Goal: Information Seeking & Learning: Learn about a topic

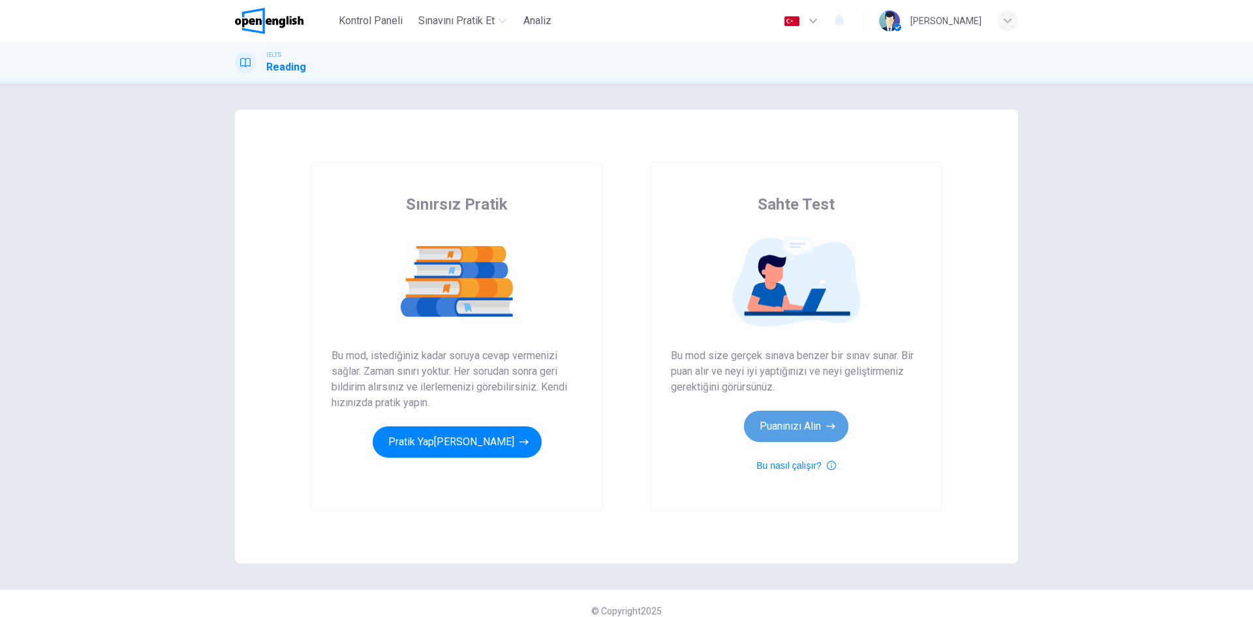
click at [810, 436] on button "Puanınızı Alın" at bounding box center [796, 425] width 104 height 31
click at [796, 421] on button "Puanınızı Alın" at bounding box center [796, 425] width 104 height 31
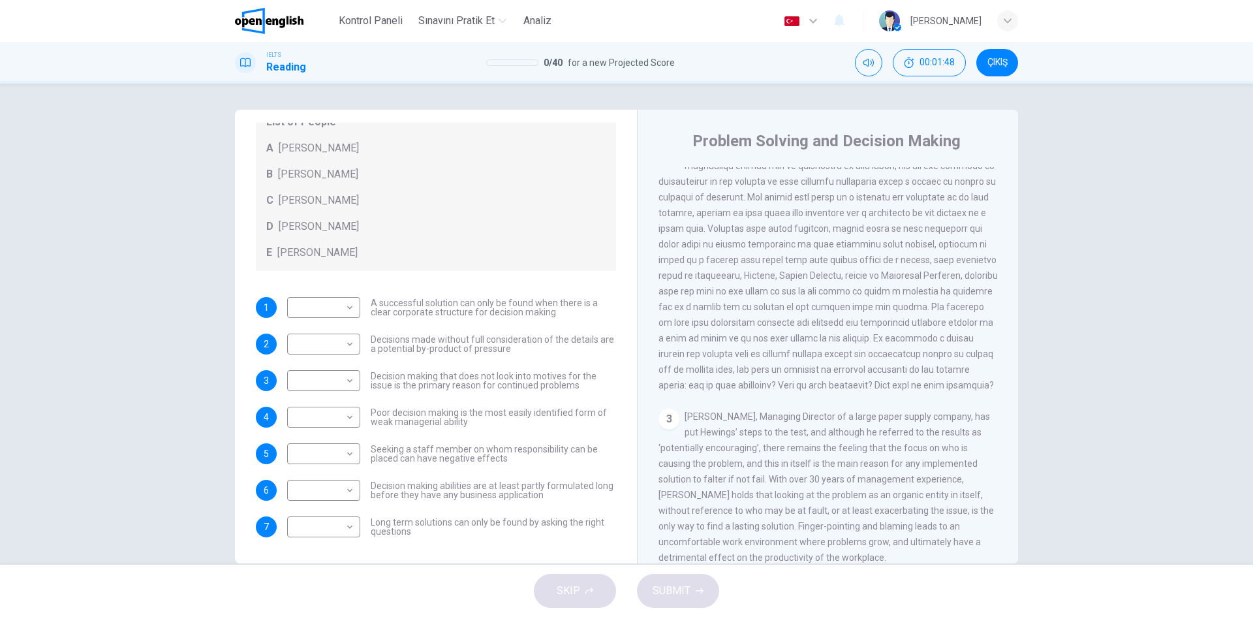
scroll to position [394, 0]
click at [325, 453] on body "Bu site, Gizlilik Politikamızda açıklandığı gibi çerezler kullanmaktadır. Çerez…" at bounding box center [626, 308] width 1253 height 617
click at [319, 514] on li "C" at bounding box center [320, 516] width 73 height 21
type input "*"
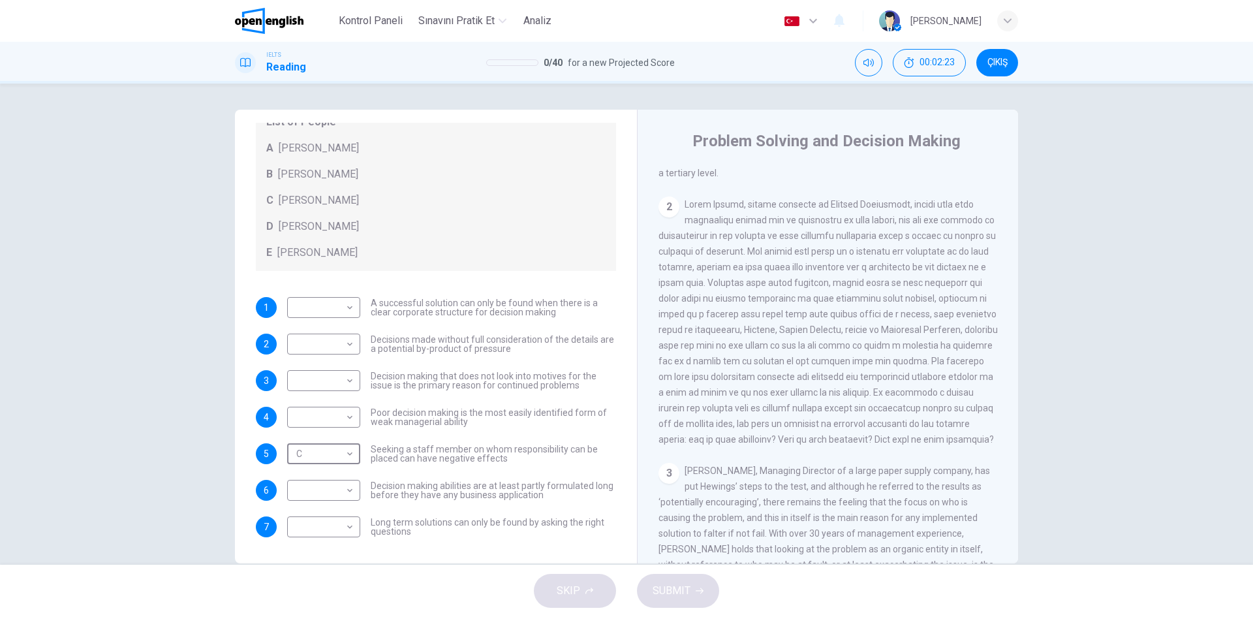
scroll to position [339, 0]
click at [345, 307] on body "Bu site, Gizlilik Politikamızda açıklandığı gibi çerezler kullanmaktadır. Çerez…" at bounding box center [626, 308] width 1253 height 617
click at [337, 334] on li "A" at bounding box center [320, 328] width 73 height 21
type input "*"
click at [327, 344] on body "Bu site, Gizlilik Politikamızda açıklandığı gibi çerezler kullanmaktadır. Çerez…" at bounding box center [626, 308] width 1253 height 617
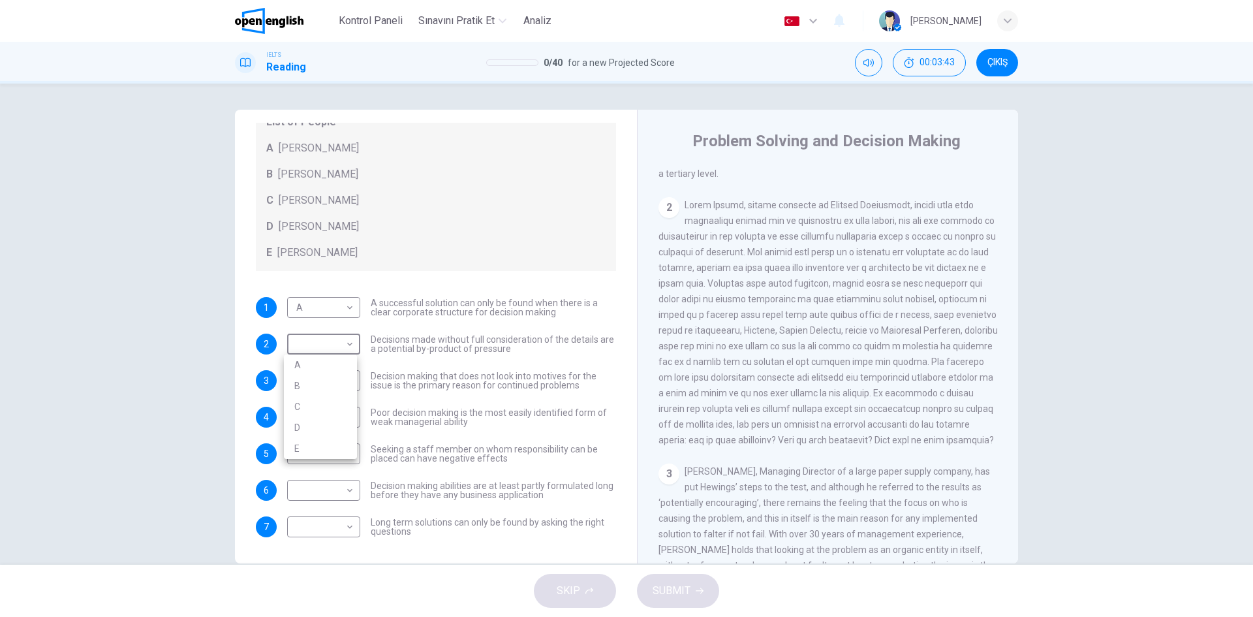
click at [321, 387] on li "B" at bounding box center [320, 385] width 73 height 21
type input "*"
drag, startPoint x: 745, startPoint y: 463, endPoint x: 739, endPoint y: 431, distance: 31.9
click at [739, 431] on div "2" at bounding box center [827, 322] width 339 height 251
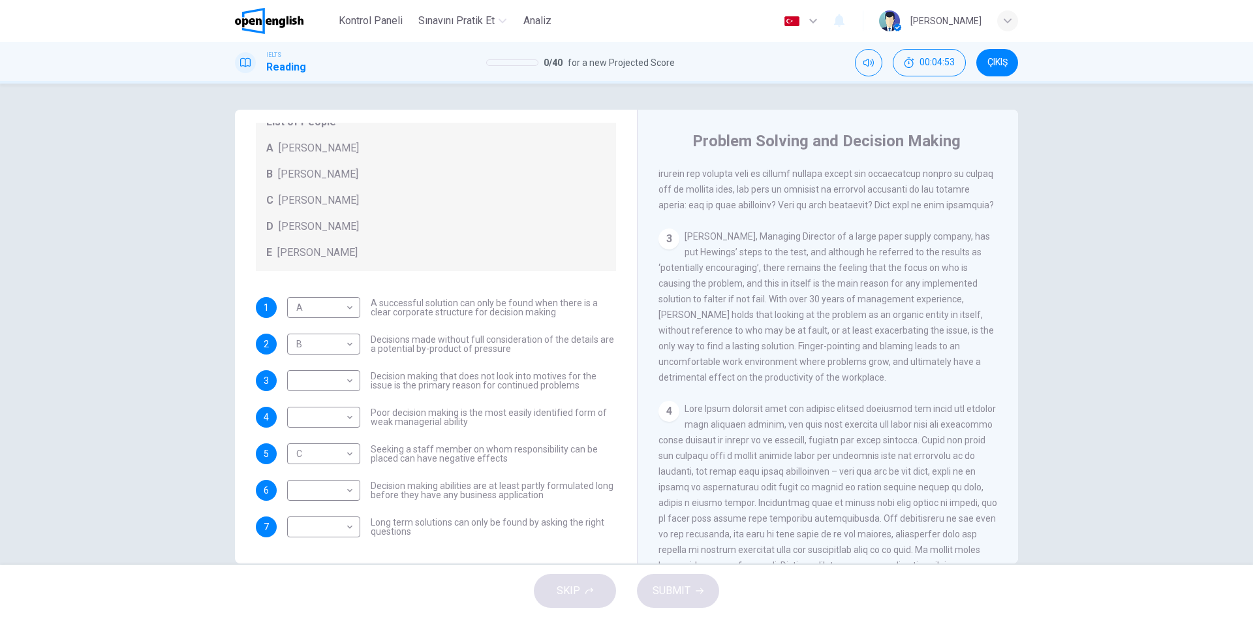
scroll to position [574, 0]
click at [319, 484] on body "Bu site, Gizlilik Politikamızda açıklandığı gibi çerezler kullanmaktadır. Çerez…" at bounding box center [626, 308] width 1253 height 617
click at [321, 575] on li "D" at bounding box center [320, 573] width 73 height 21
type input "*"
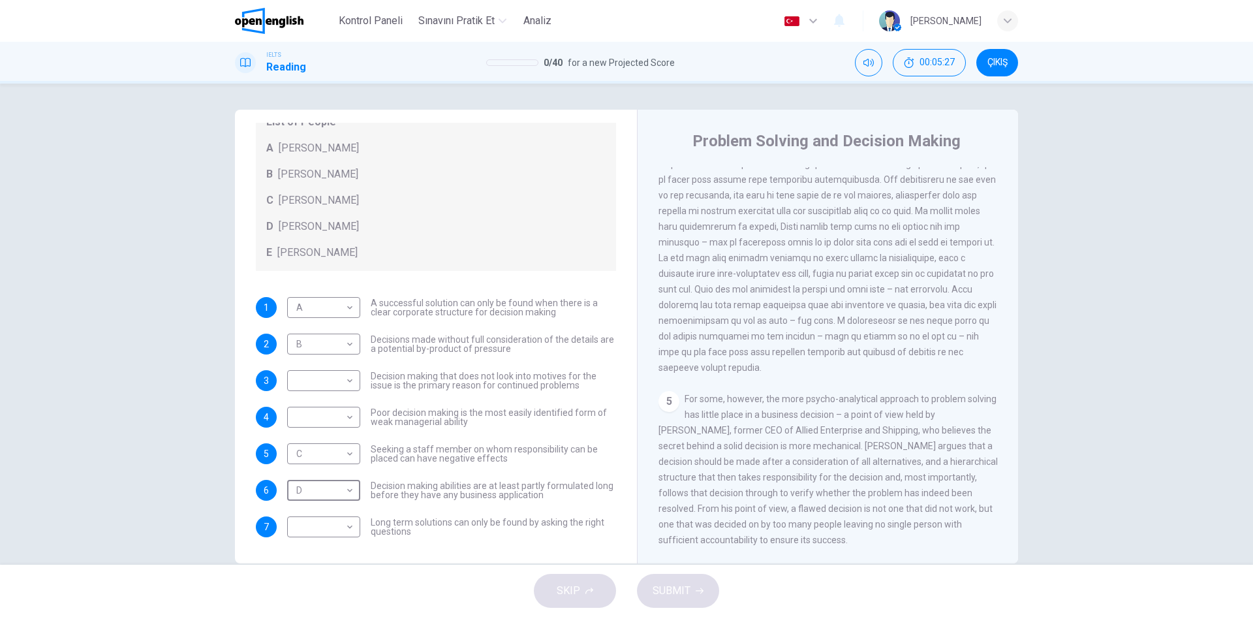
scroll to position [930, 0]
click at [347, 521] on body "Bu site, Gizlilik Politikamızda açıklandığı gibi çerezler kullanmaktadır. Çerez…" at bounding box center [626, 308] width 1253 height 617
click at [333, 529] on li "B" at bounding box center [320, 533] width 73 height 21
type input "*"
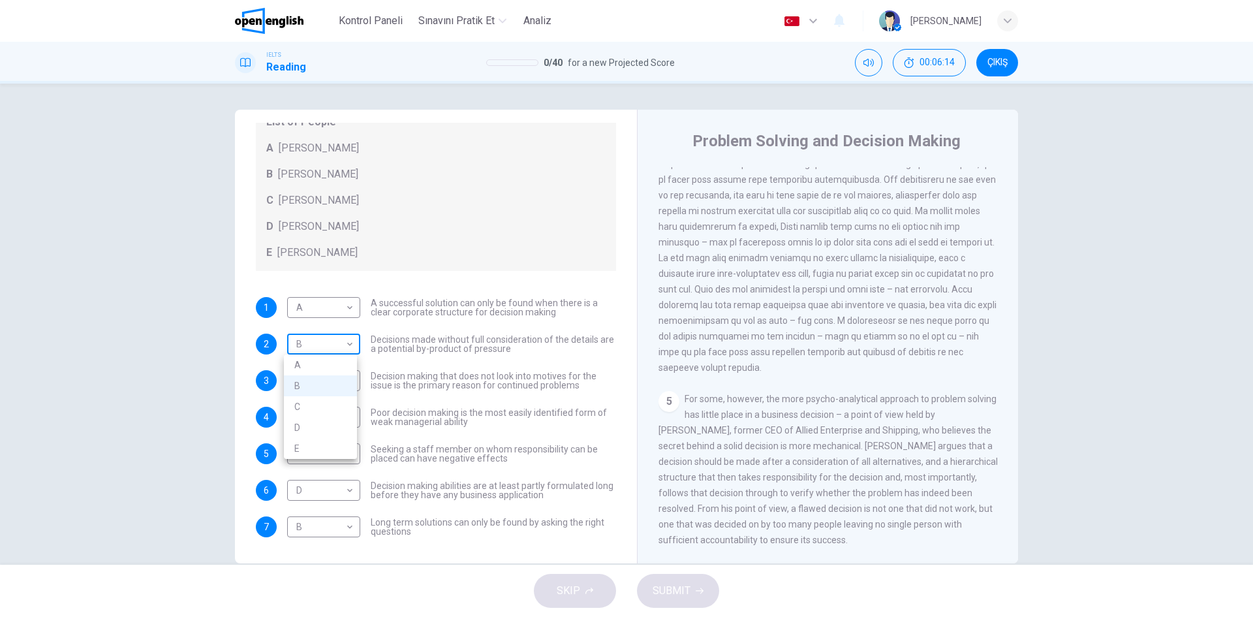
click at [302, 343] on body "Bu site, Gizlilik Politikamızda açıklandığı gibi çerezler kullanmaktadır. Çerez…" at bounding box center [626, 308] width 1253 height 617
click at [326, 450] on li "E" at bounding box center [320, 448] width 73 height 21
type input "*"
click at [329, 386] on body "Bu site, Gizlilik Politikamızda açıklandığı gibi çerezler kullanmaktadır. Çerez…" at bounding box center [626, 308] width 1253 height 617
click at [813, 427] on div at bounding box center [626, 308] width 1253 height 617
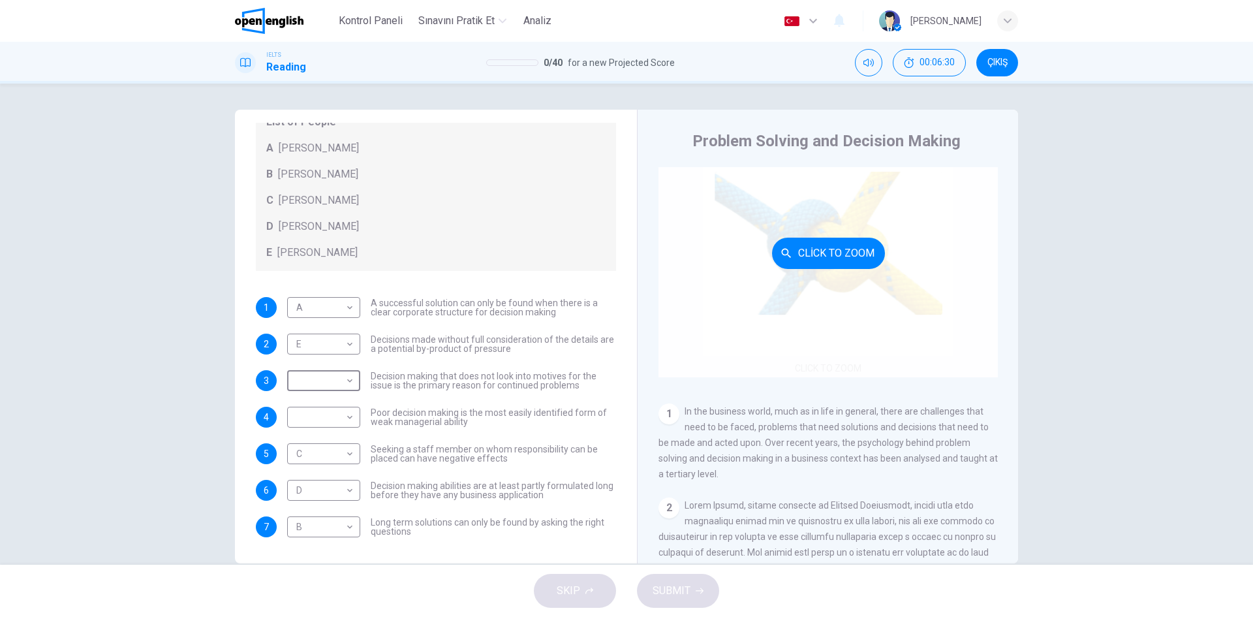
scroll to position [234, 0]
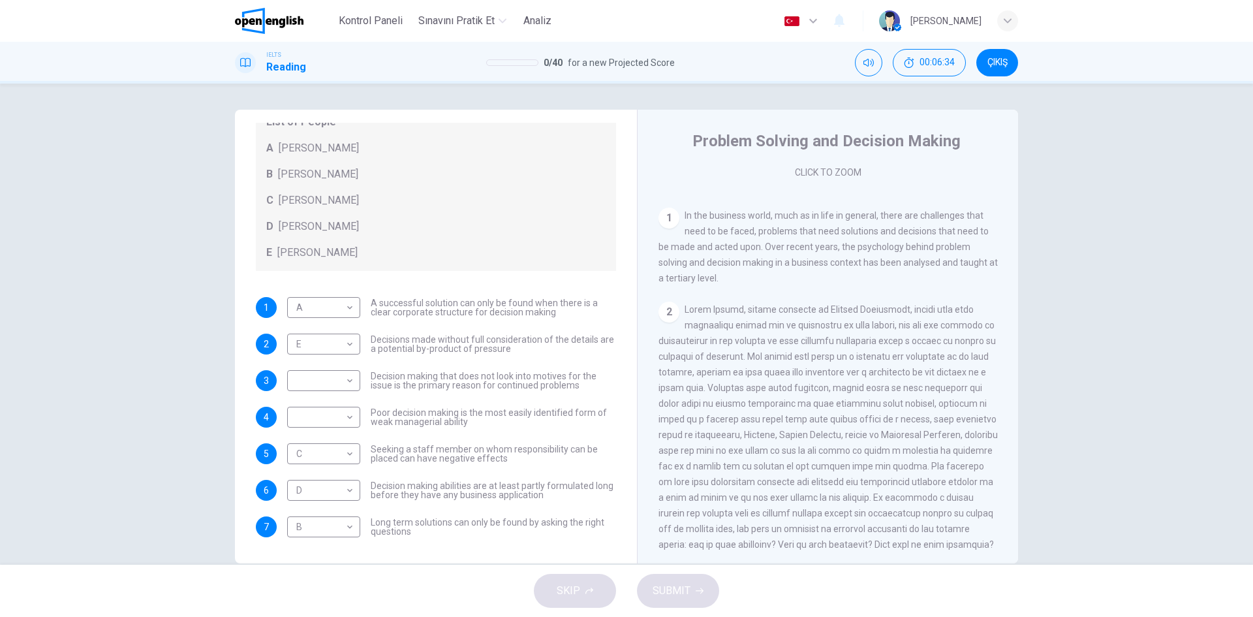
drag, startPoint x: 683, startPoint y: 313, endPoint x: 887, endPoint y: 337, distance: 205.7
click at [887, 337] on div "2" at bounding box center [827, 426] width 339 height 251
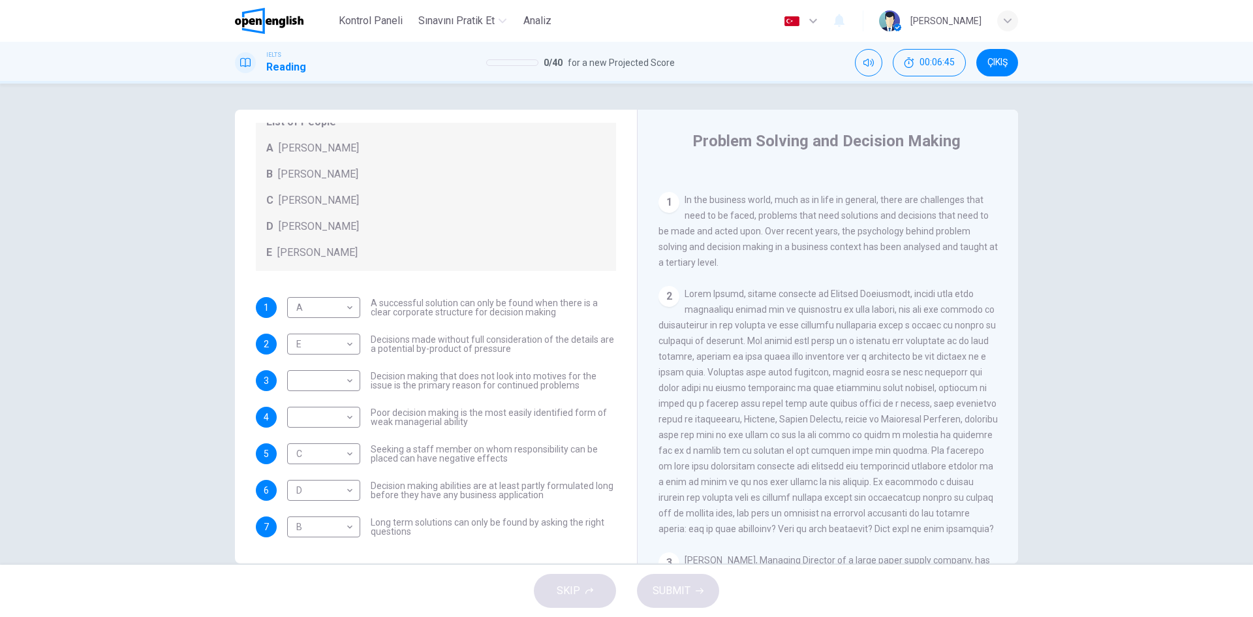
scroll to position [251, 0]
click at [303, 418] on body "Bu site, Gizlilik Politikamızda açıklandığı gibi çerezler kullanmaktadır. Çerez…" at bounding box center [626, 308] width 1253 height 617
click at [310, 440] on li "A" at bounding box center [320, 437] width 73 height 21
type input "*"
click at [321, 379] on body "Bu site, Gizlilik Politikamızda açıklandığı gibi çerezler kullanmaktadır. Çerez…" at bounding box center [626, 308] width 1253 height 617
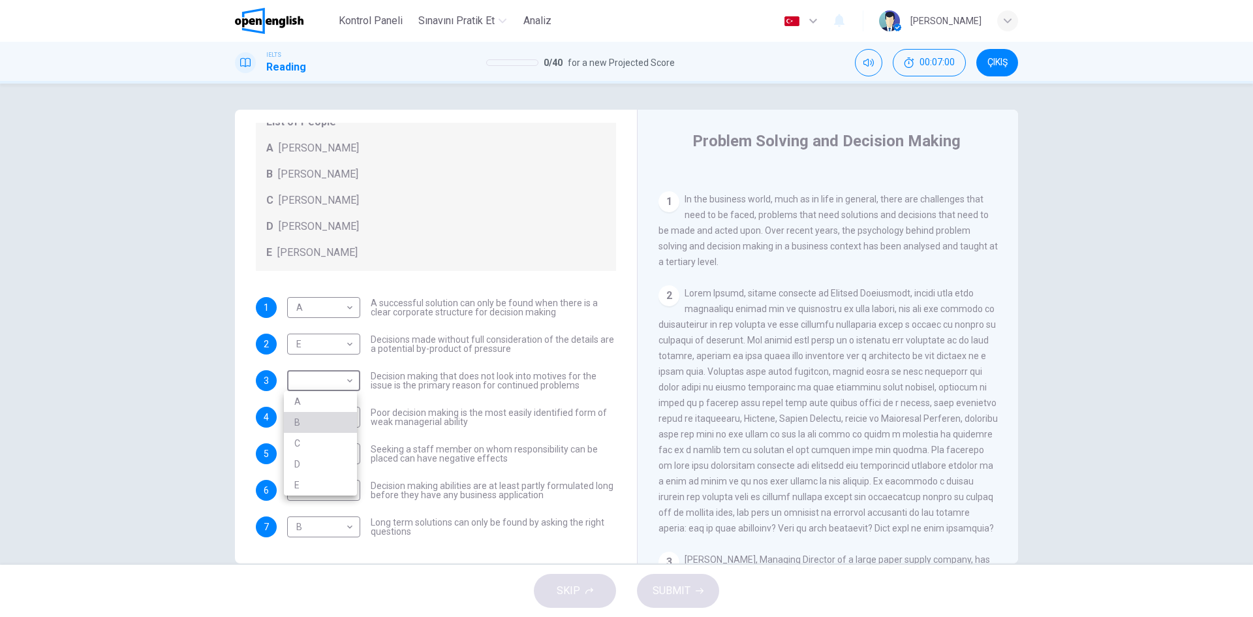
click at [312, 423] on li "B" at bounding box center [320, 422] width 73 height 21
type input "*"
click at [678, 591] on span "SUBMIT" at bounding box center [672, 590] width 38 height 18
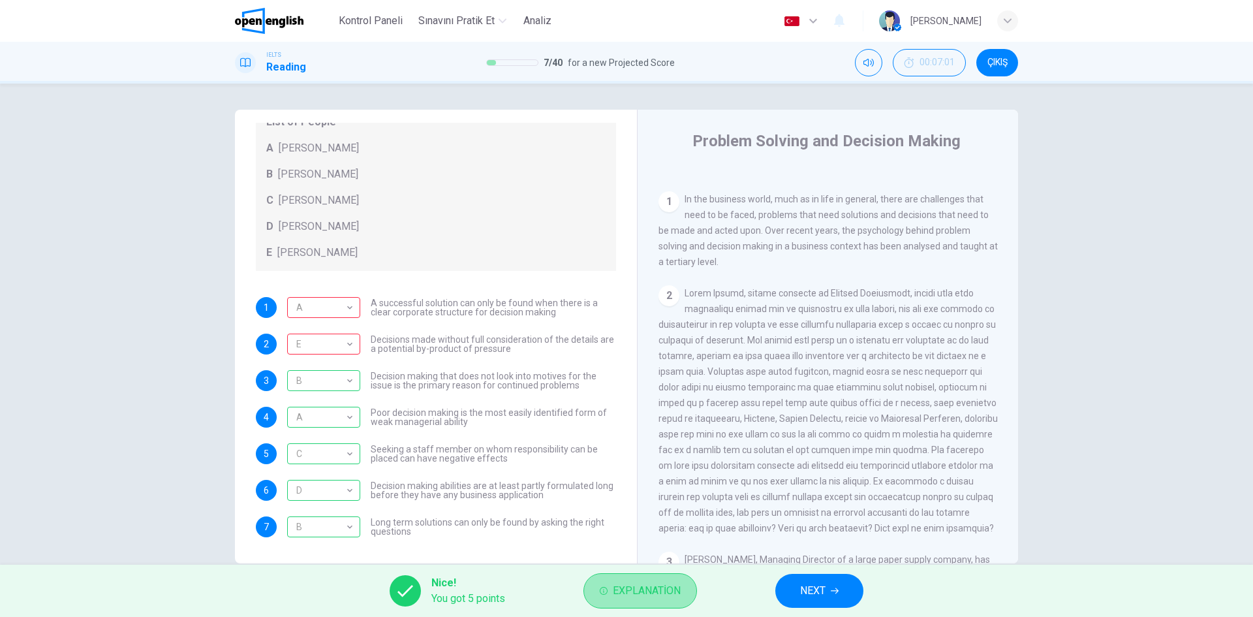
click at [633, 592] on span "Explanation" at bounding box center [647, 590] width 68 height 18
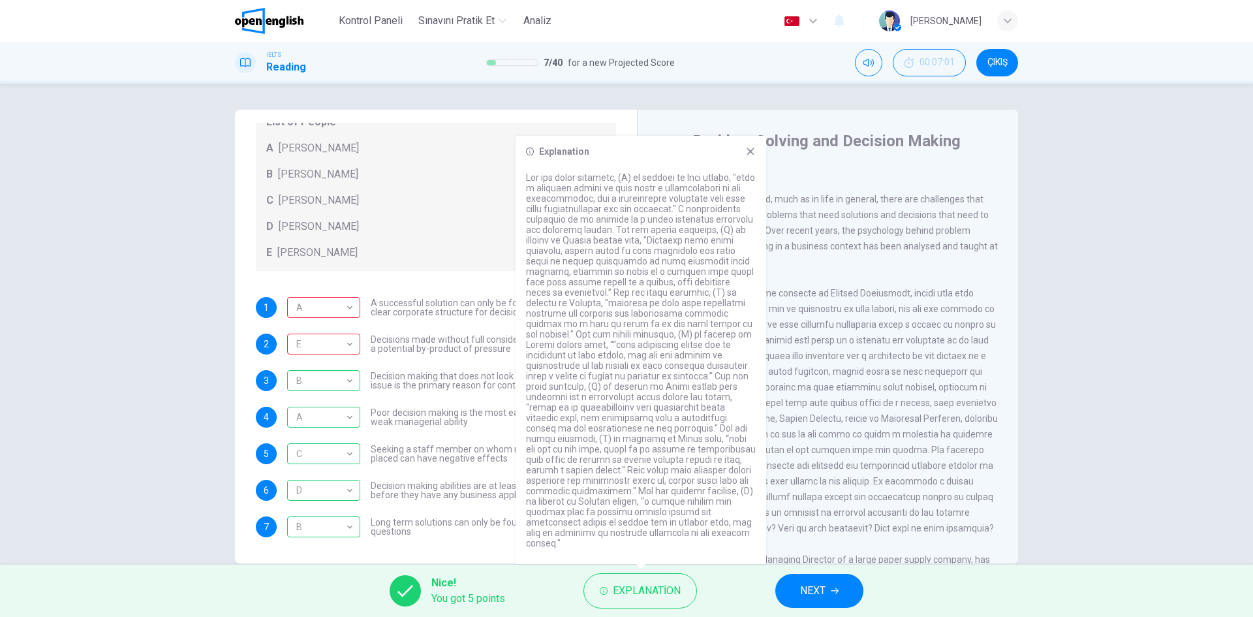
click at [853, 339] on div "2" at bounding box center [827, 410] width 339 height 251
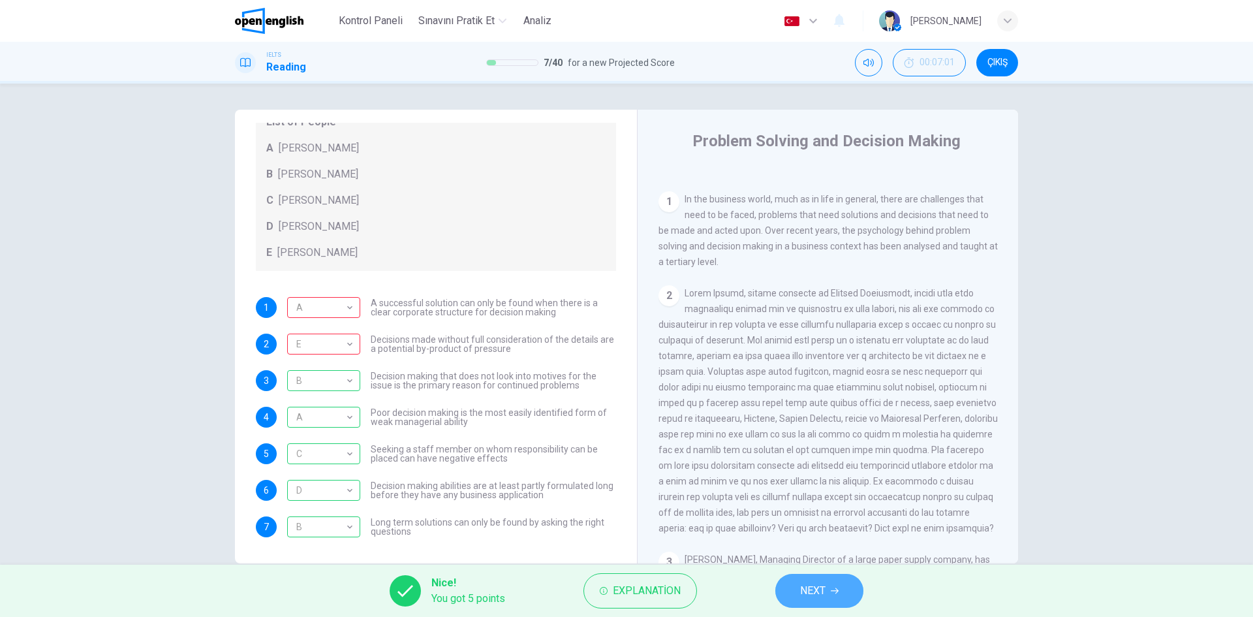
click at [838, 589] on icon "button" at bounding box center [835, 591] width 8 height 8
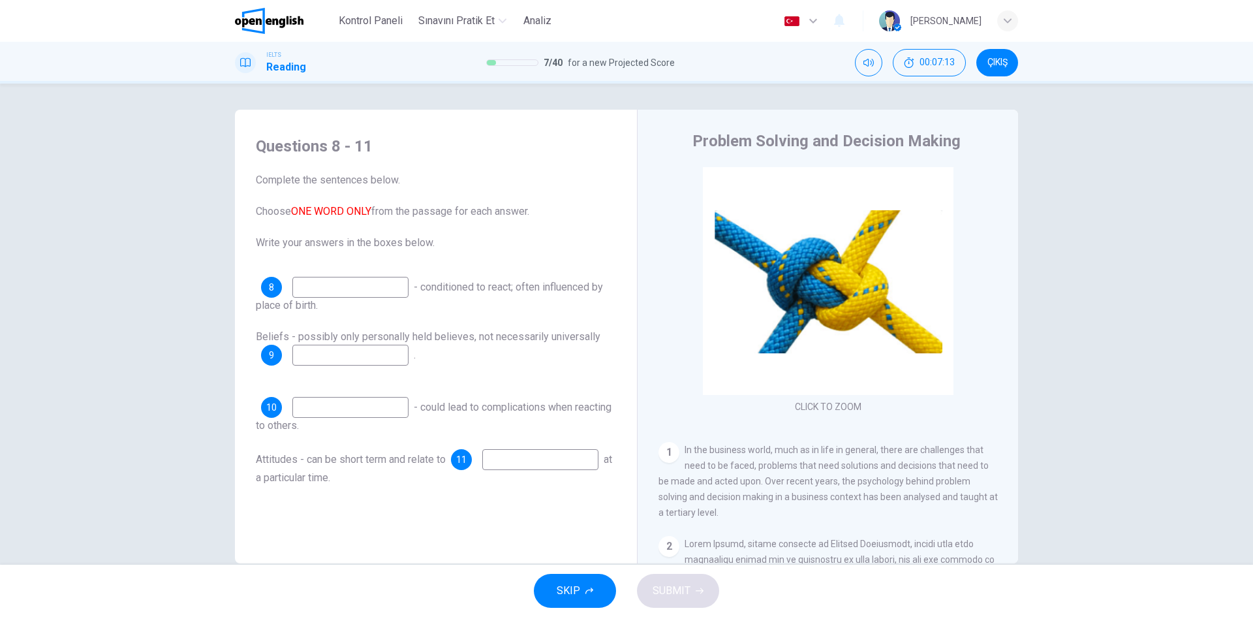
drag, startPoint x: 254, startPoint y: 337, endPoint x: 299, endPoint y: 337, distance: 45.0
click at [299, 337] on span "Beliefs - possibly only personally held believes, not necessarily universally" at bounding box center [428, 336] width 345 height 12
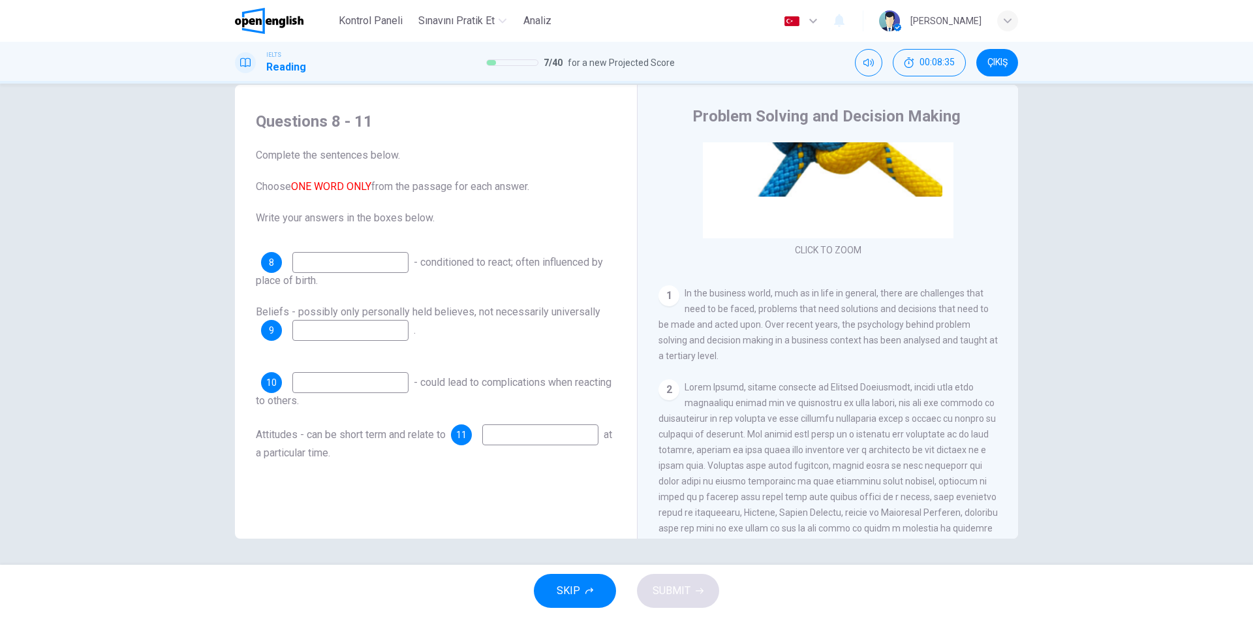
scroll to position [132, 0]
click at [324, 258] on input at bounding box center [350, 262] width 116 height 21
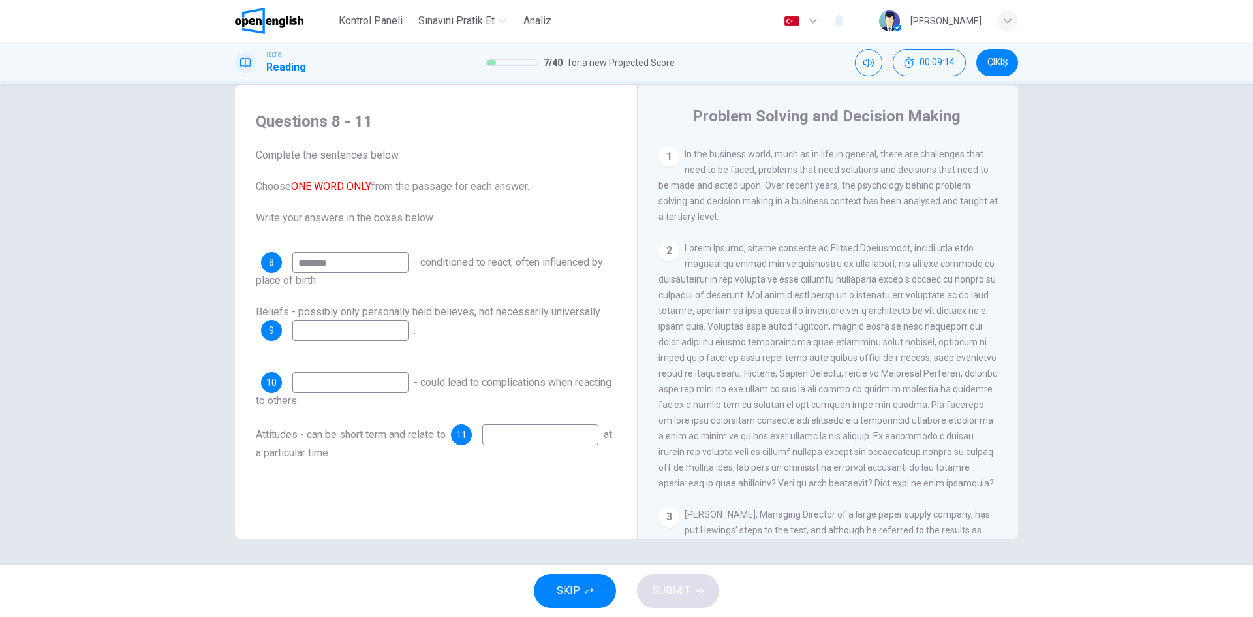
scroll to position [271, 0]
type input "*******"
click at [327, 332] on input at bounding box center [350, 330] width 116 height 21
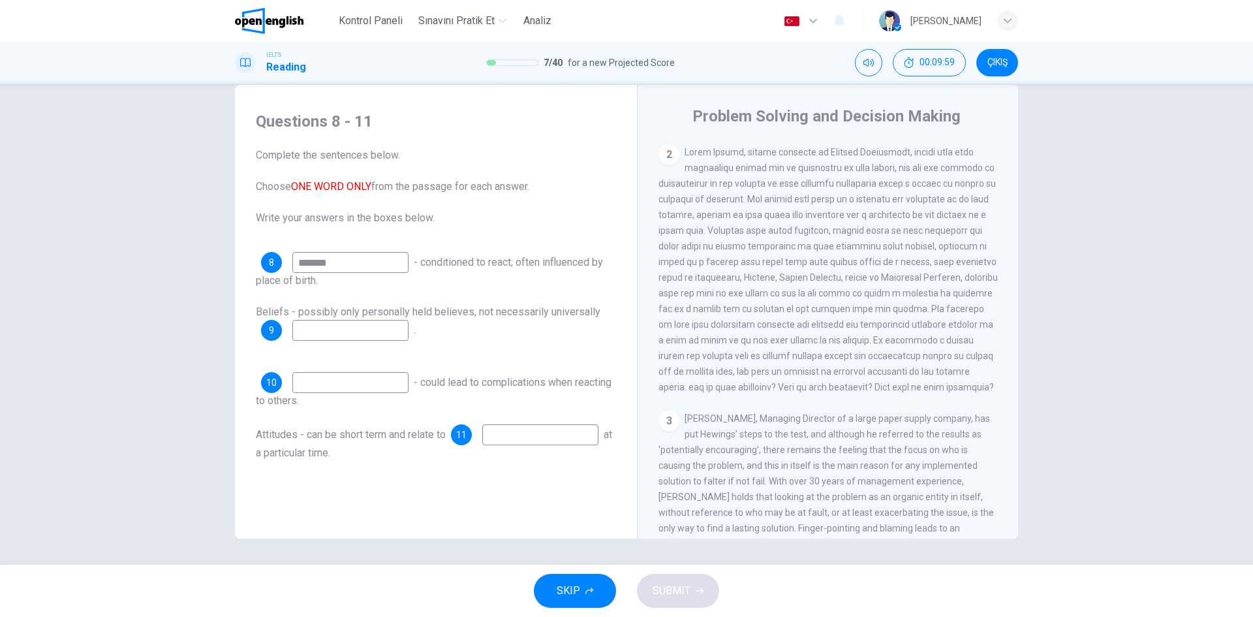
scroll to position [369, 0]
click at [325, 328] on input at bounding box center [350, 330] width 116 height 21
type input "*******"
click at [343, 389] on input at bounding box center [350, 382] width 116 height 21
type input "*****"
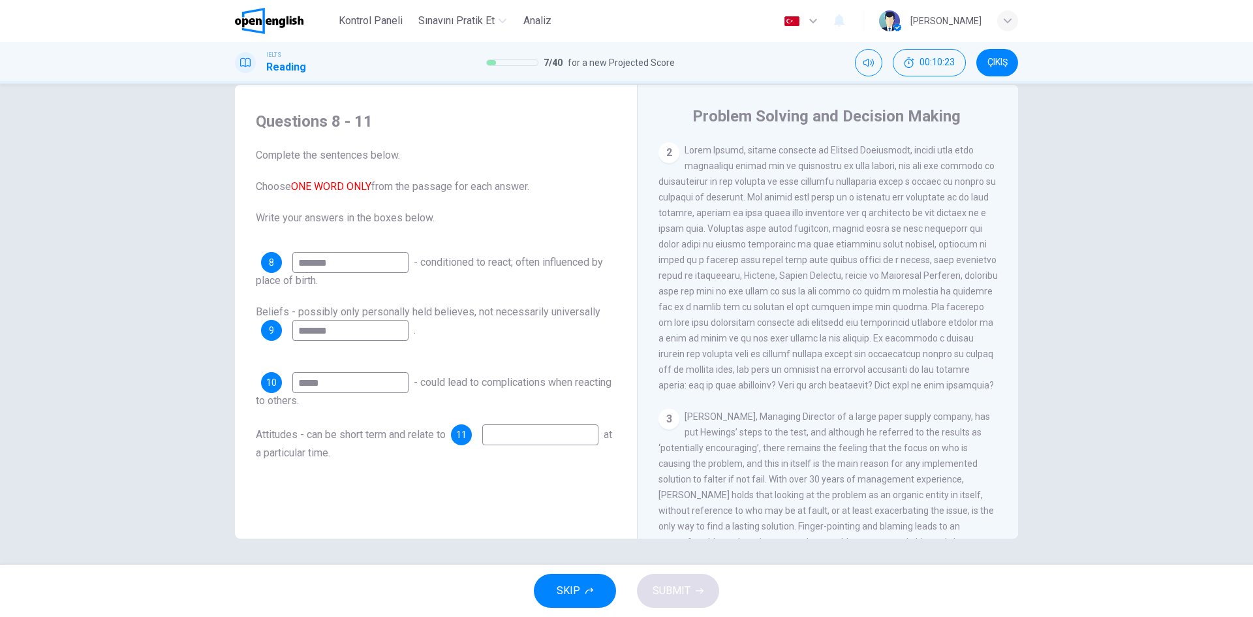
click at [482, 445] on input at bounding box center [540, 434] width 116 height 21
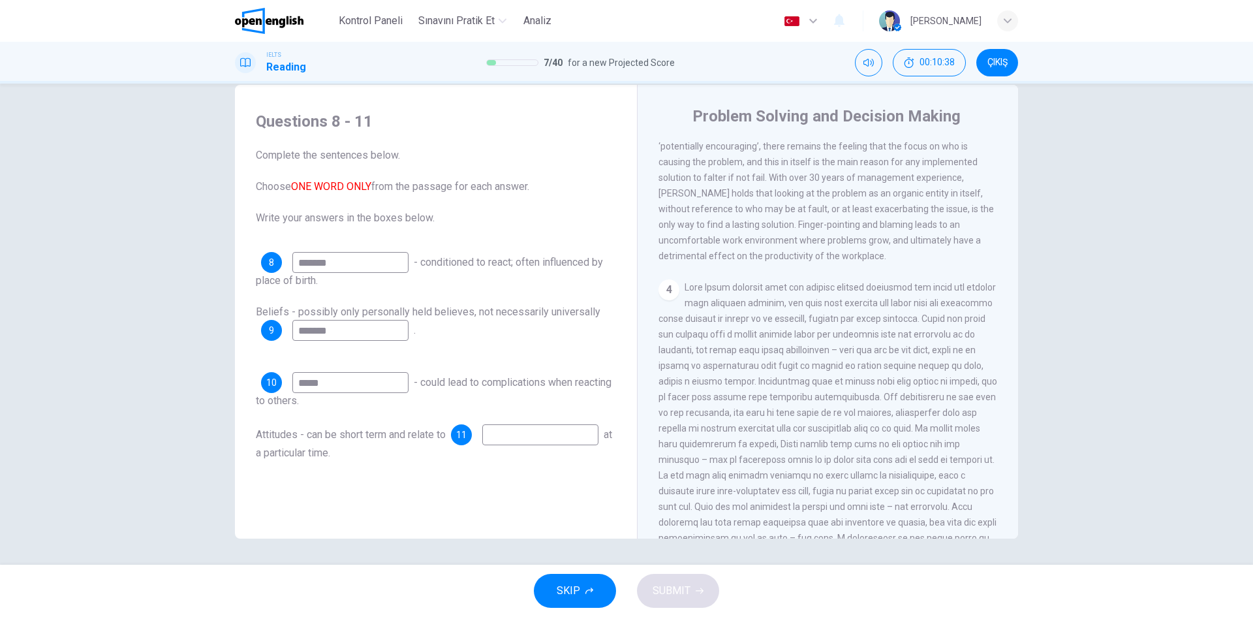
scroll to position [671, 0]
type input "******"
click at [687, 583] on span "SUBMIT" at bounding box center [672, 590] width 38 height 18
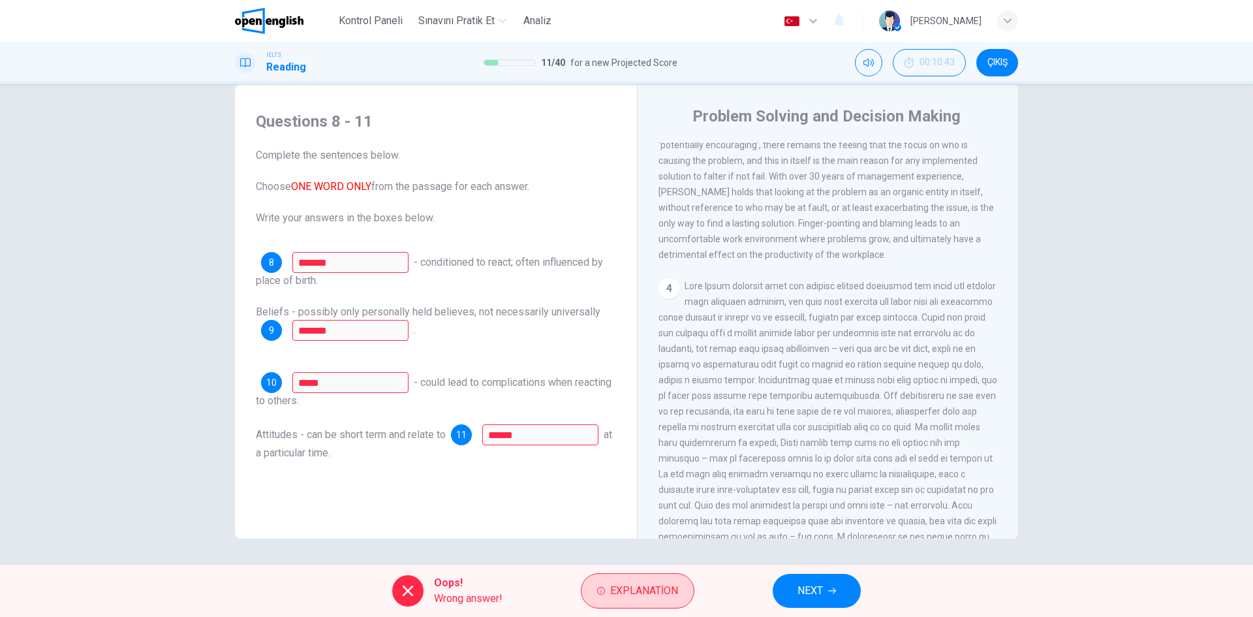
click at [636, 583] on span "Explanation" at bounding box center [644, 590] width 68 height 18
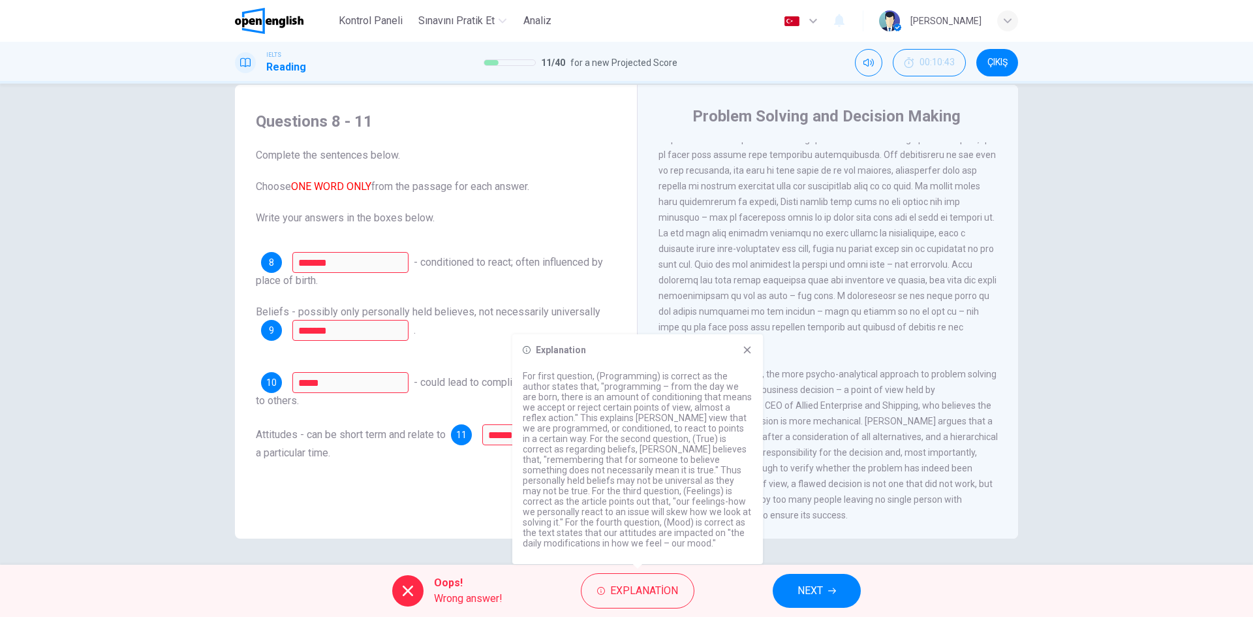
scroll to position [952, 0]
click at [834, 591] on icon "button" at bounding box center [832, 591] width 8 height 6
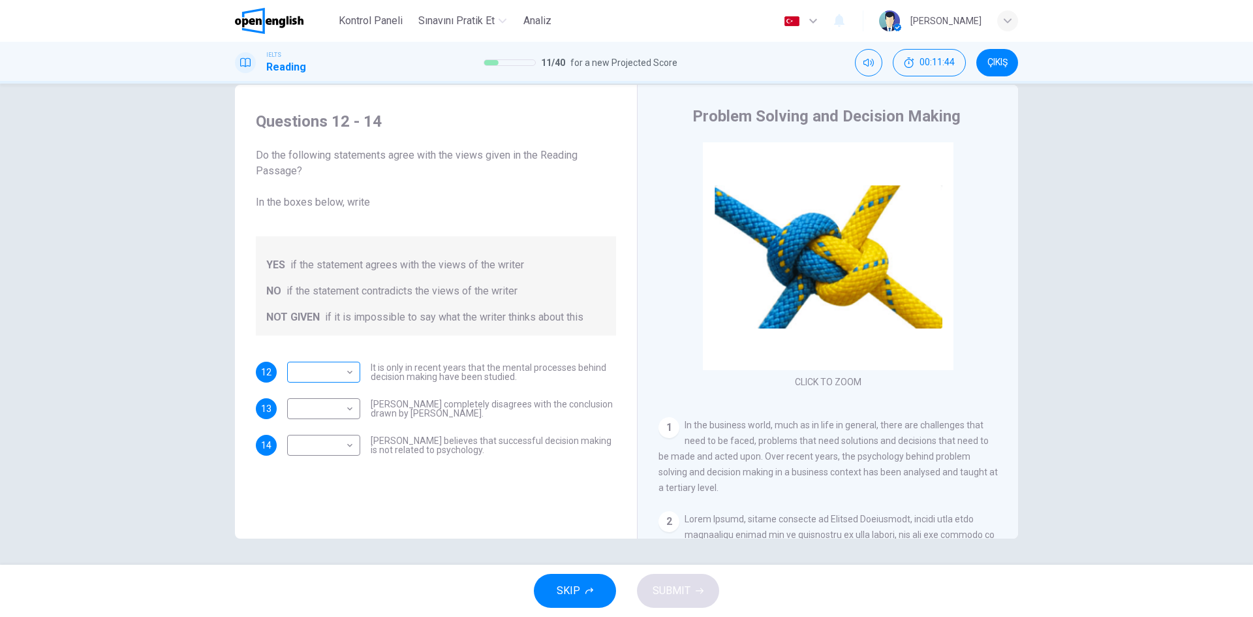
click at [337, 373] on body "Bu site, Gizlilik Politikamızda açıklandığı gibi çerezler kullanmaktadır. Çerez…" at bounding box center [626, 308] width 1253 height 617
click at [331, 396] on li "YES" at bounding box center [320, 392] width 73 height 21
type input "***"
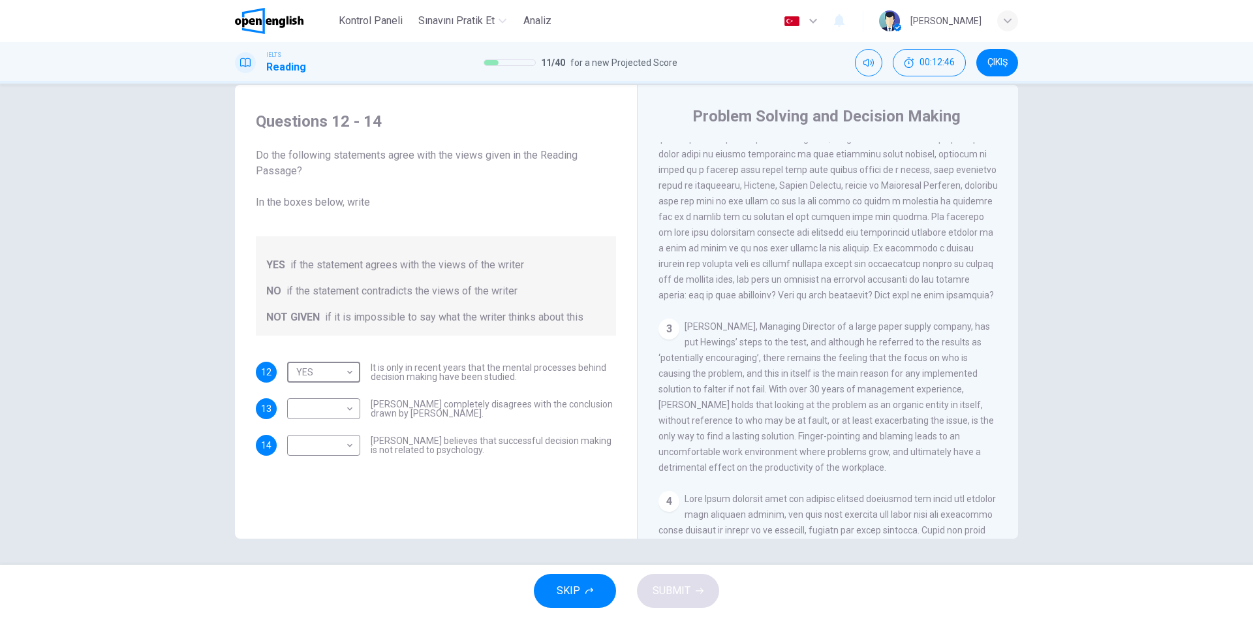
scroll to position [458, 0]
click at [317, 407] on body "Bu site, Gizlilik Politikamızda açıklandığı gibi çerezler kullanmaktadır. Çerez…" at bounding box center [626, 308] width 1253 height 617
click at [322, 470] on li "NOT GIVEN" at bounding box center [320, 471] width 73 height 21
type input "*********"
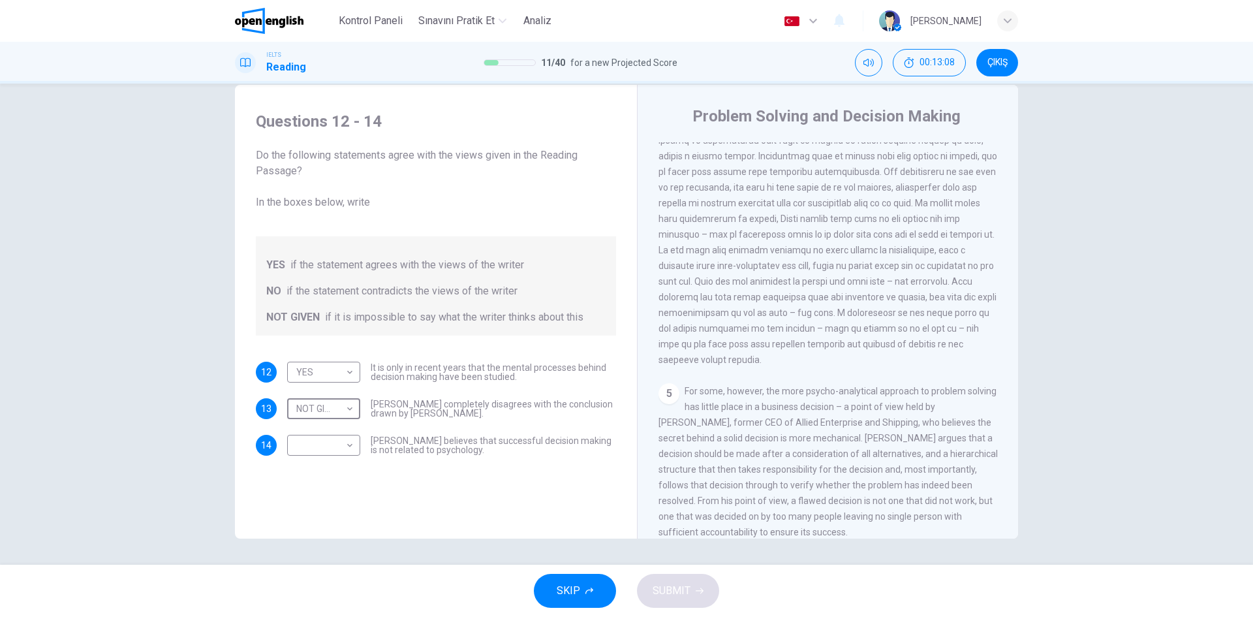
scroll to position [952, 0]
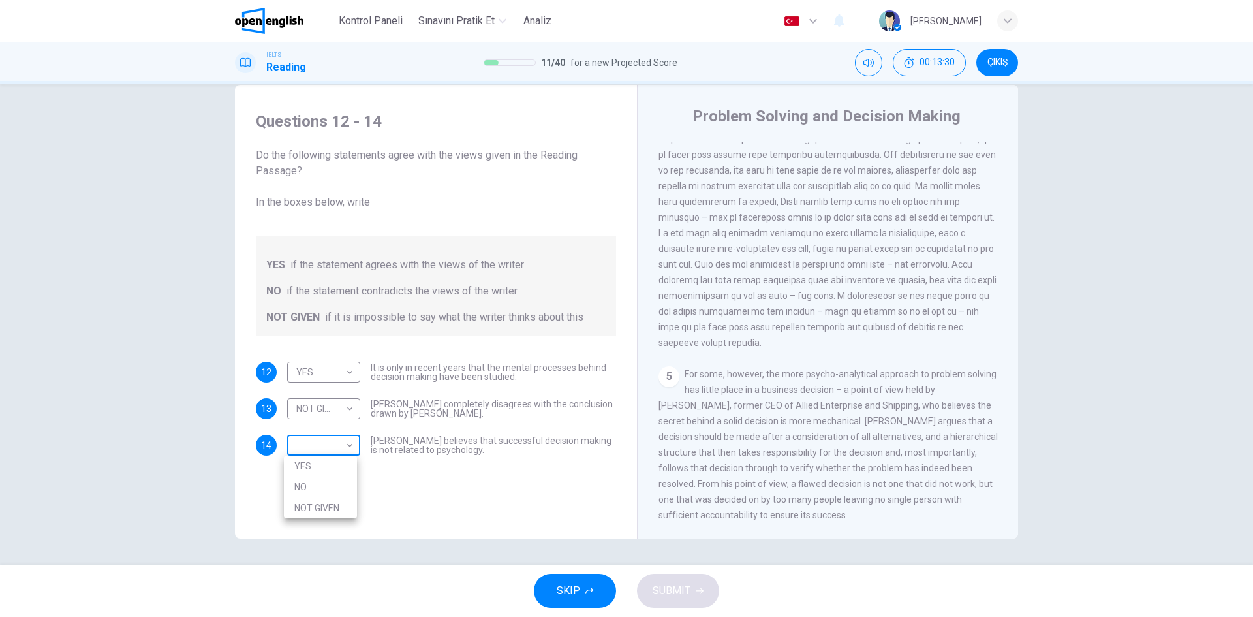
click at [323, 448] on body "Bu site, Gizlilik Politikamızda açıklandığı gibi çerezler kullanmaktadır. Çerez…" at bounding box center [626, 308] width 1253 height 617
click at [318, 463] on li "YES" at bounding box center [320, 465] width 73 height 21
type input "***"
drag, startPoint x: 699, startPoint y: 573, endPoint x: 695, endPoint y: 581, distance: 8.8
click at [695, 581] on div "SKIP SUBMIT" at bounding box center [626, 590] width 1253 height 52
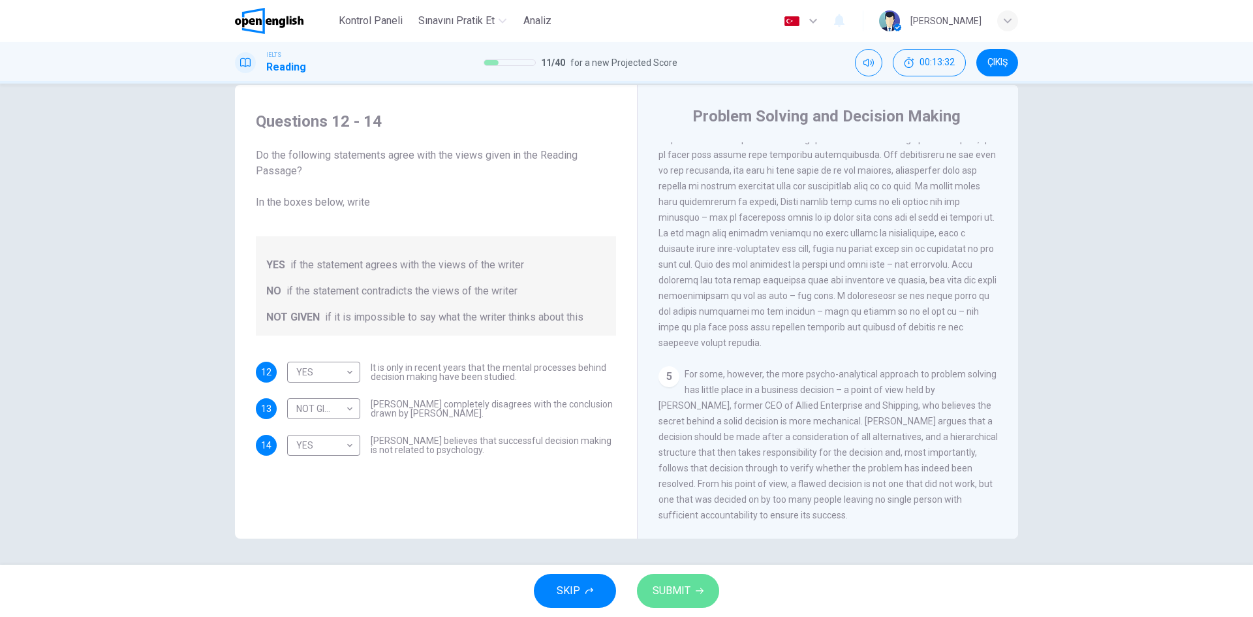
click at [695, 581] on button "SUBMIT" at bounding box center [678, 591] width 82 height 34
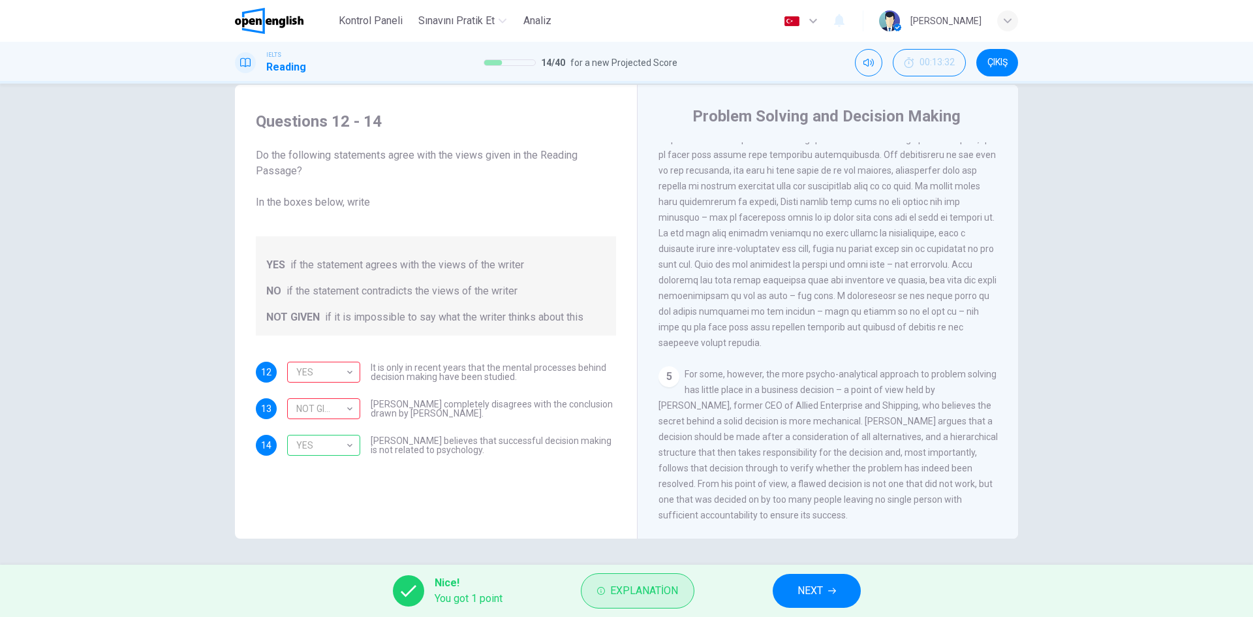
click at [653, 582] on span "Explanation" at bounding box center [644, 590] width 68 height 18
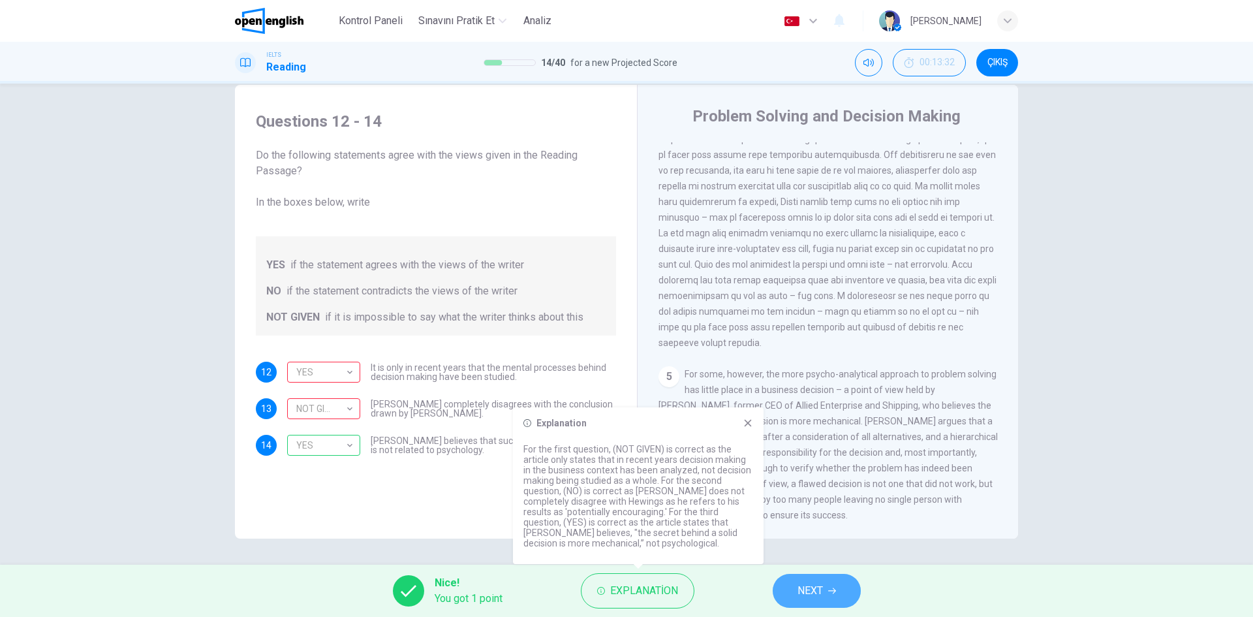
click at [813, 587] on span "NEXT" at bounding box center [809, 590] width 25 height 18
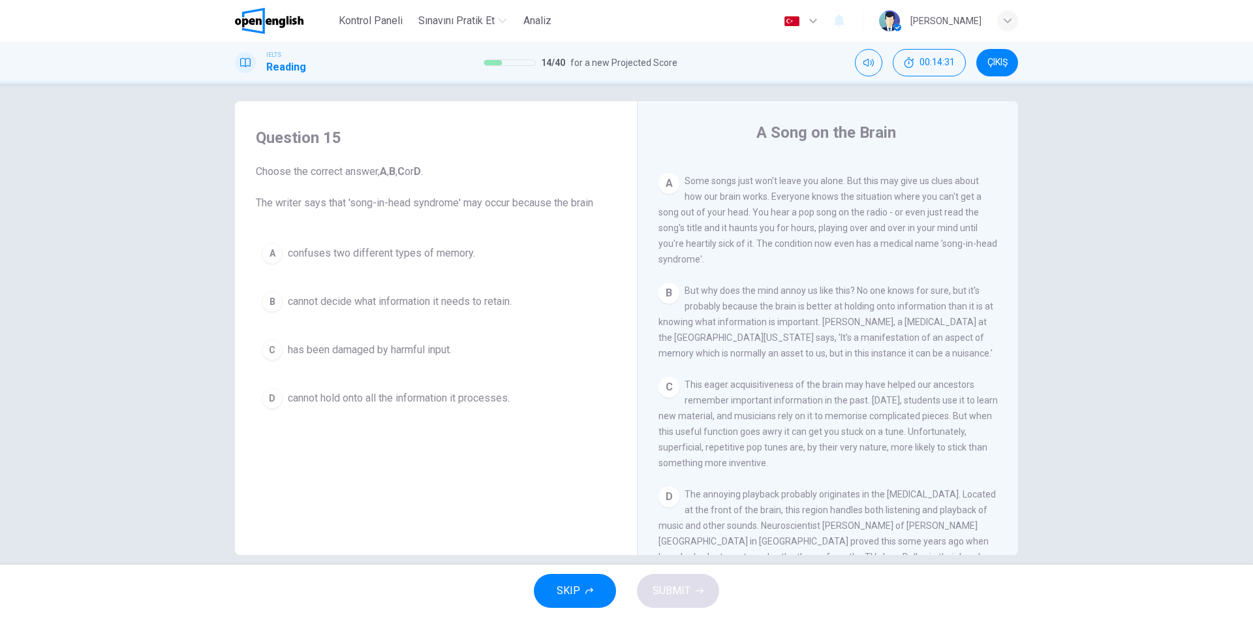
scroll to position [8, 0]
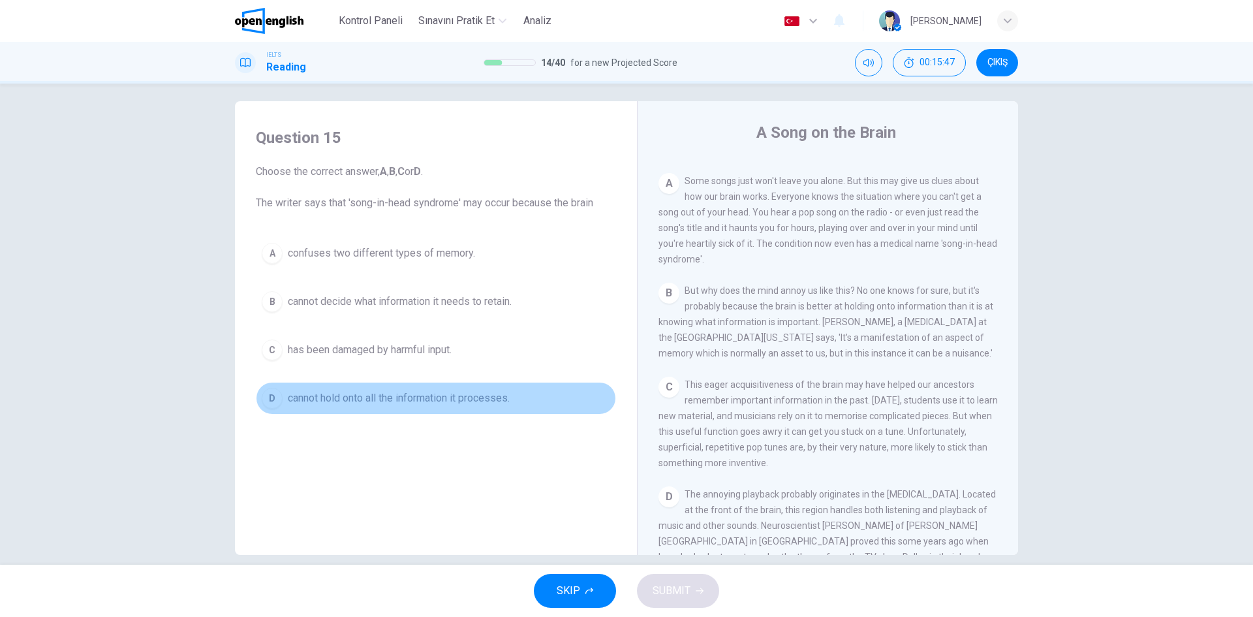
click at [360, 409] on button "D cannot hold onto all the information it processes." at bounding box center [436, 398] width 360 height 33
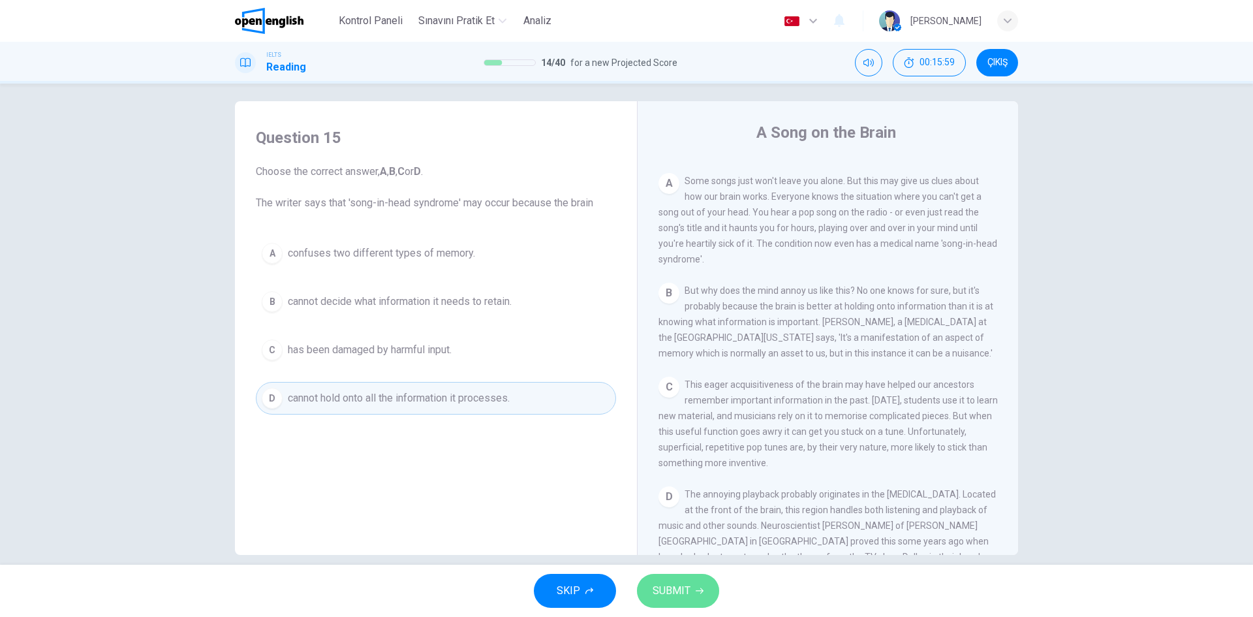
click at [684, 591] on span "SUBMIT" at bounding box center [672, 590] width 38 height 18
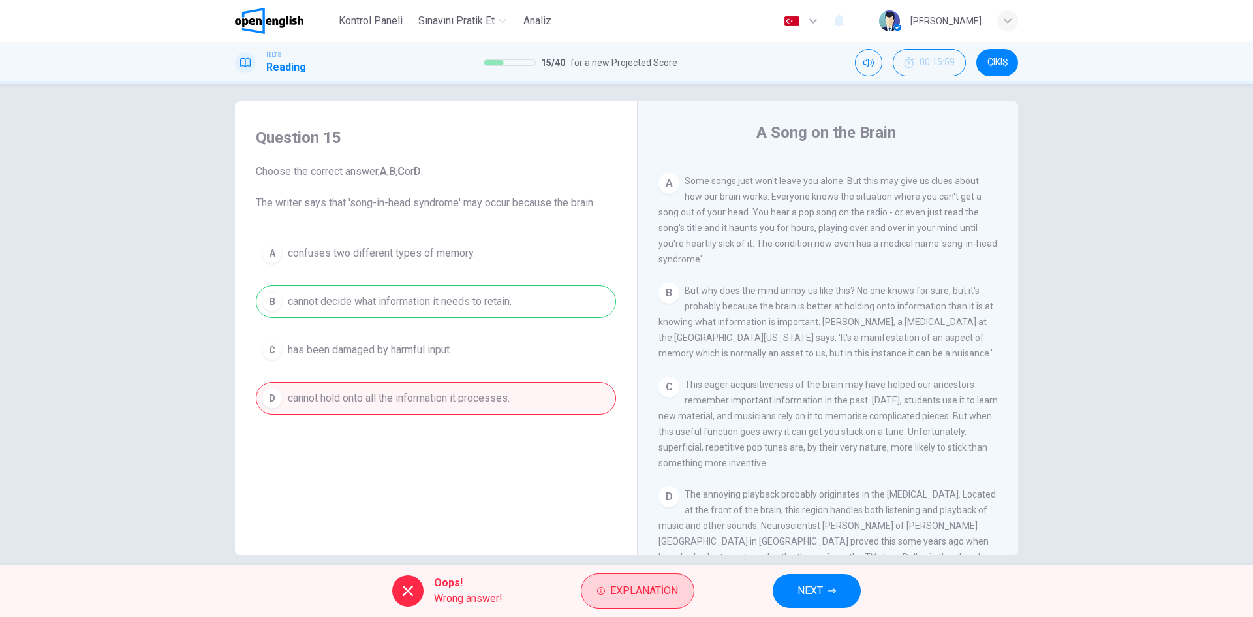
click at [637, 585] on span "Explanation" at bounding box center [644, 590] width 68 height 18
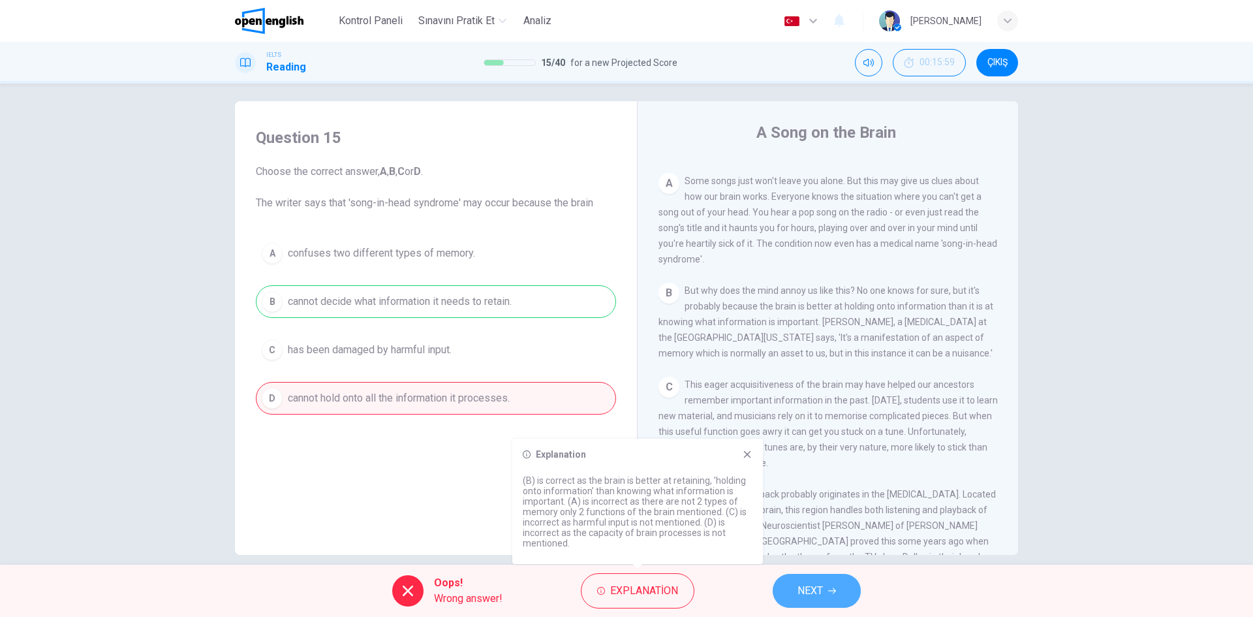
click at [820, 588] on span "NEXT" at bounding box center [809, 590] width 25 height 18
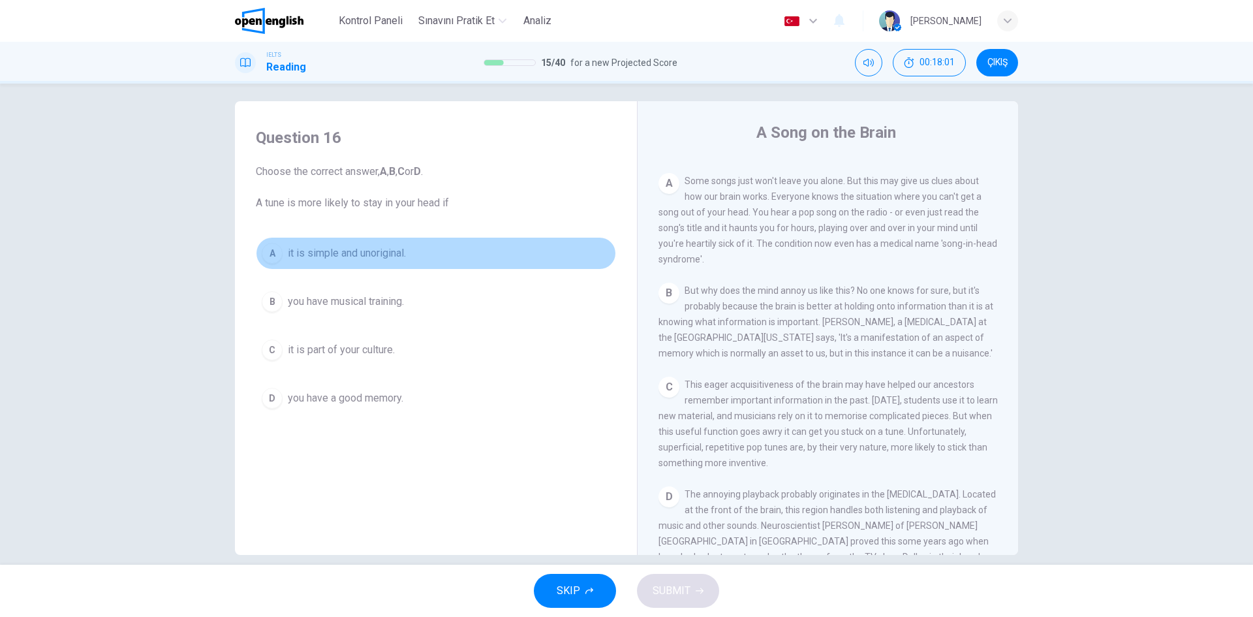
click at [390, 253] on span "it is simple and unoriginal." at bounding box center [347, 253] width 118 height 16
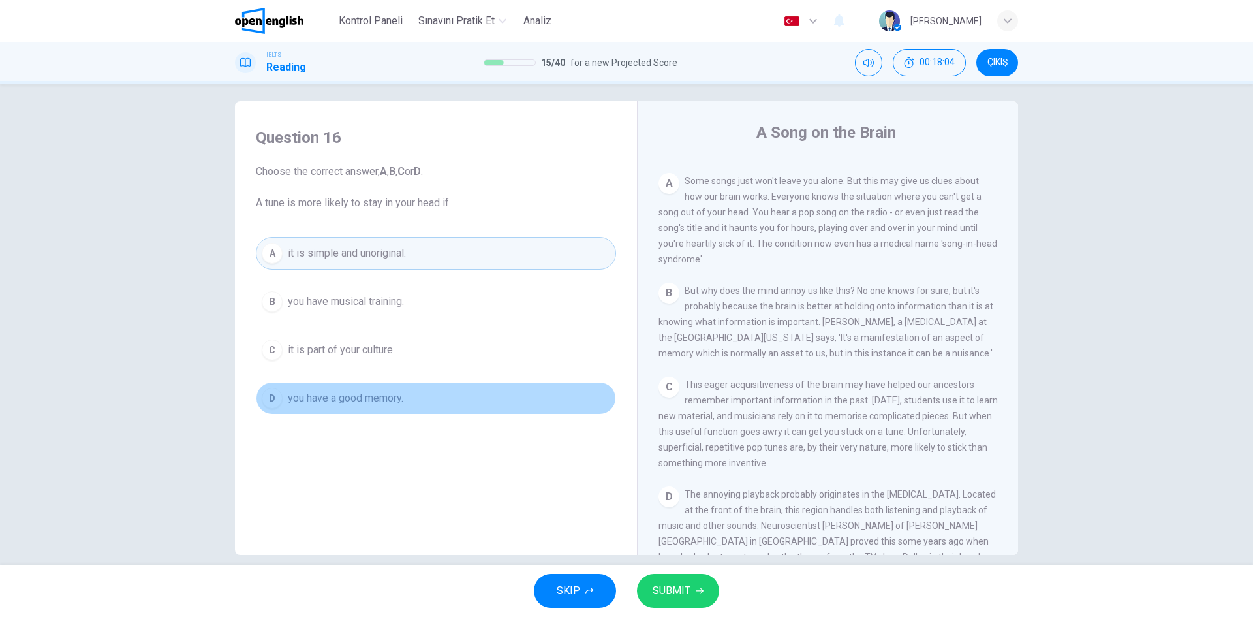
click at [355, 391] on span "you have a good memory." at bounding box center [345, 398] width 115 height 16
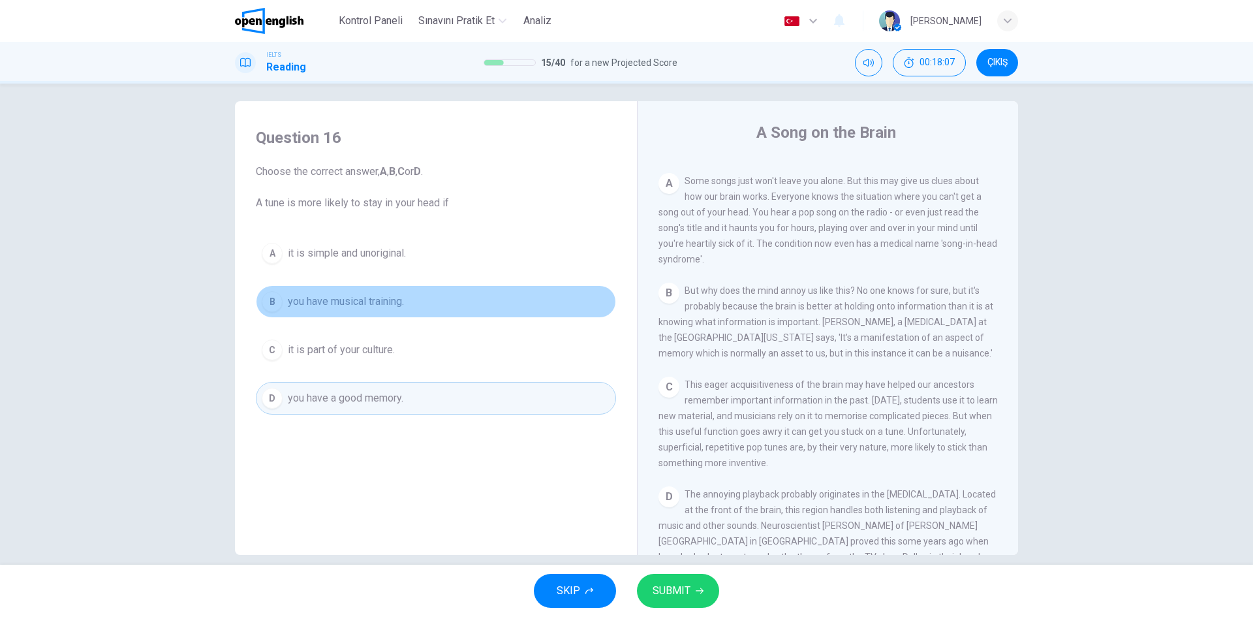
click at [354, 301] on span "you have musical training." at bounding box center [346, 302] width 116 height 16
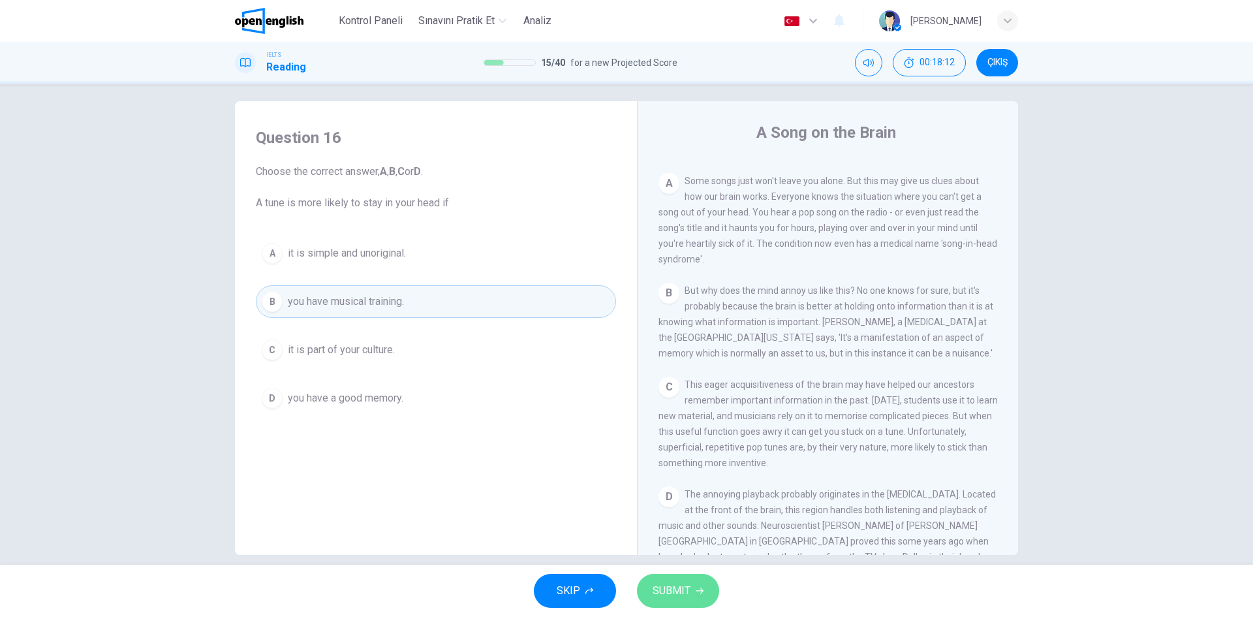
click at [676, 596] on span "SUBMIT" at bounding box center [672, 590] width 38 height 18
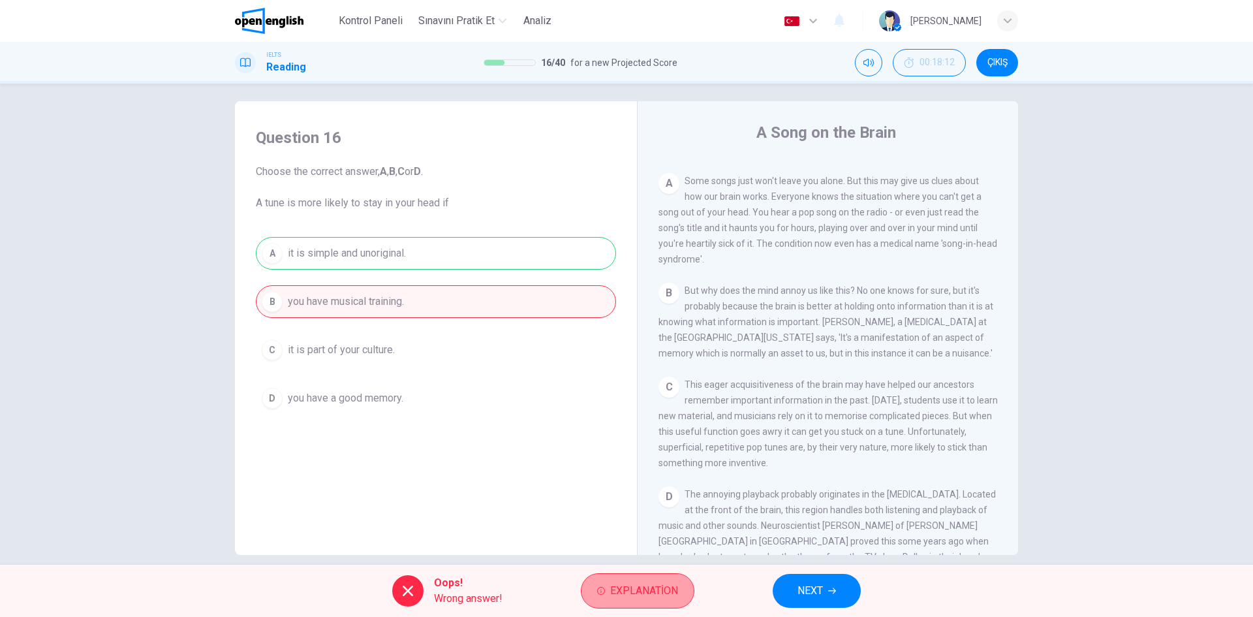
click at [637, 589] on span "Explanation" at bounding box center [644, 590] width 68 height 18
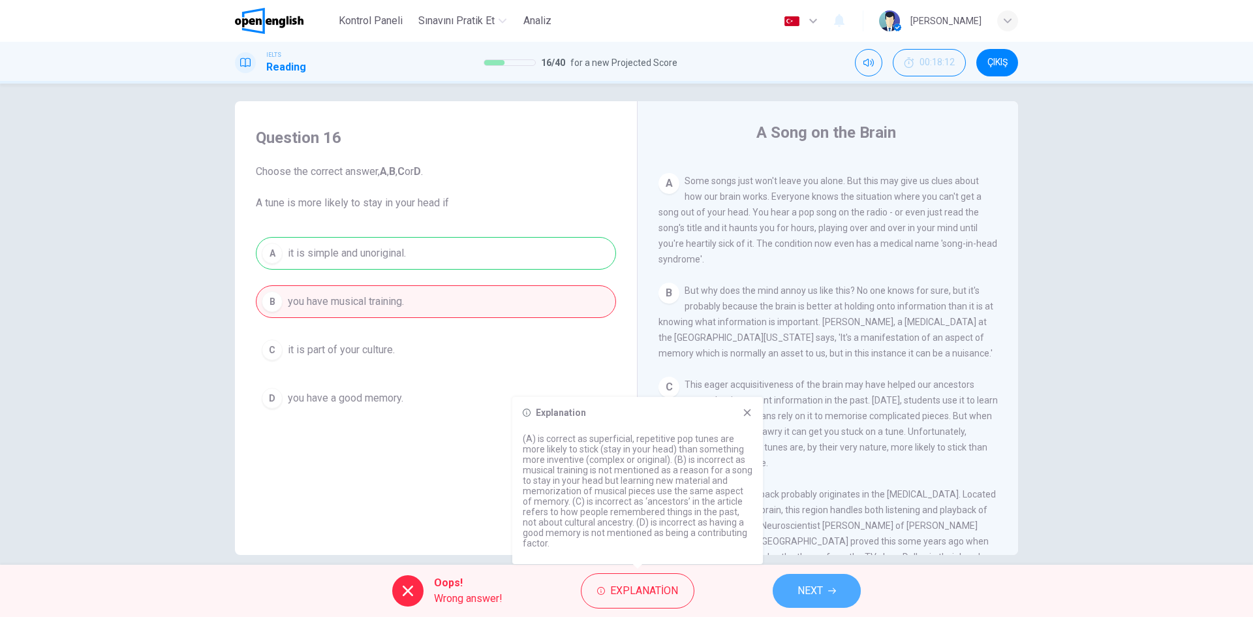
click at [820, 592] on span "NEXT" at bounding box center [809, 590] width 25 height 18
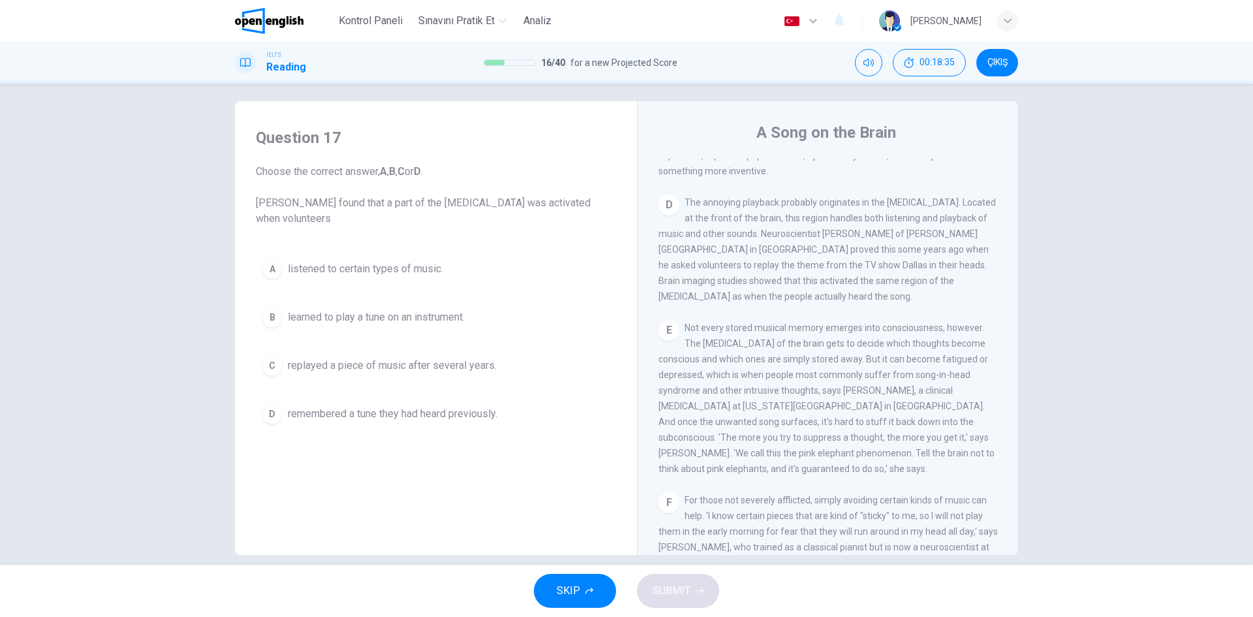
scroll to position [553, 0]
click at [451, 397] on button "D remembered a tune they had heard previously." at bounding box center [436, 413] width 360 height 33
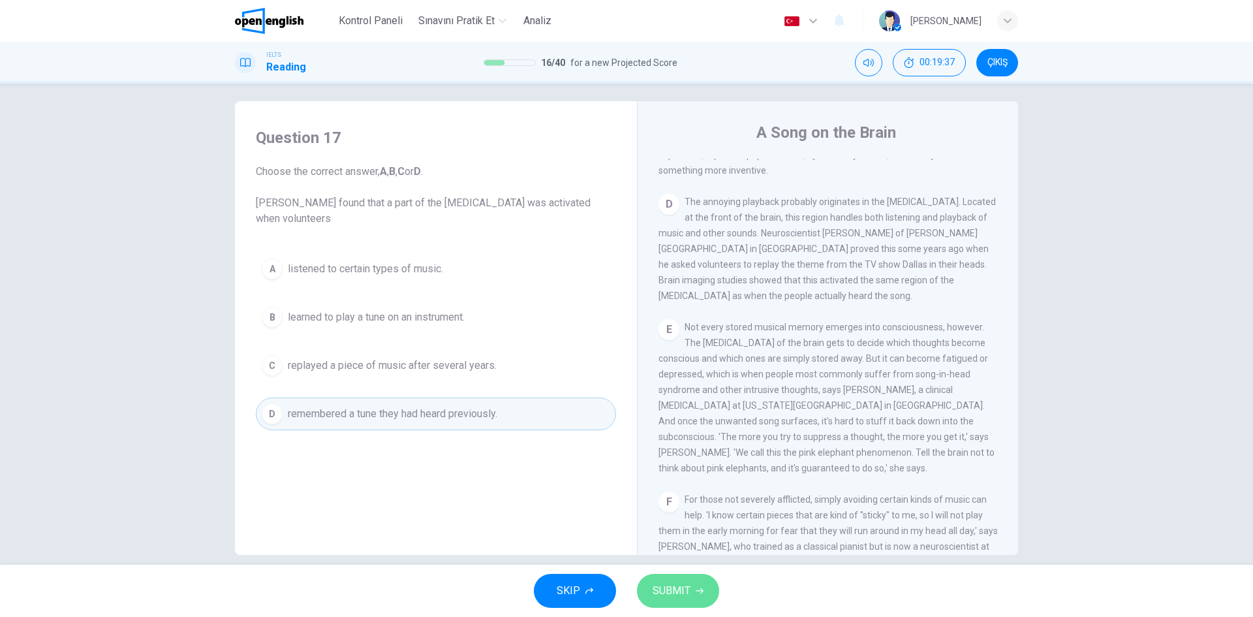
click at [682, 594] on span "SUBMIT" at bounding box center [672, 590] width 38 height 18
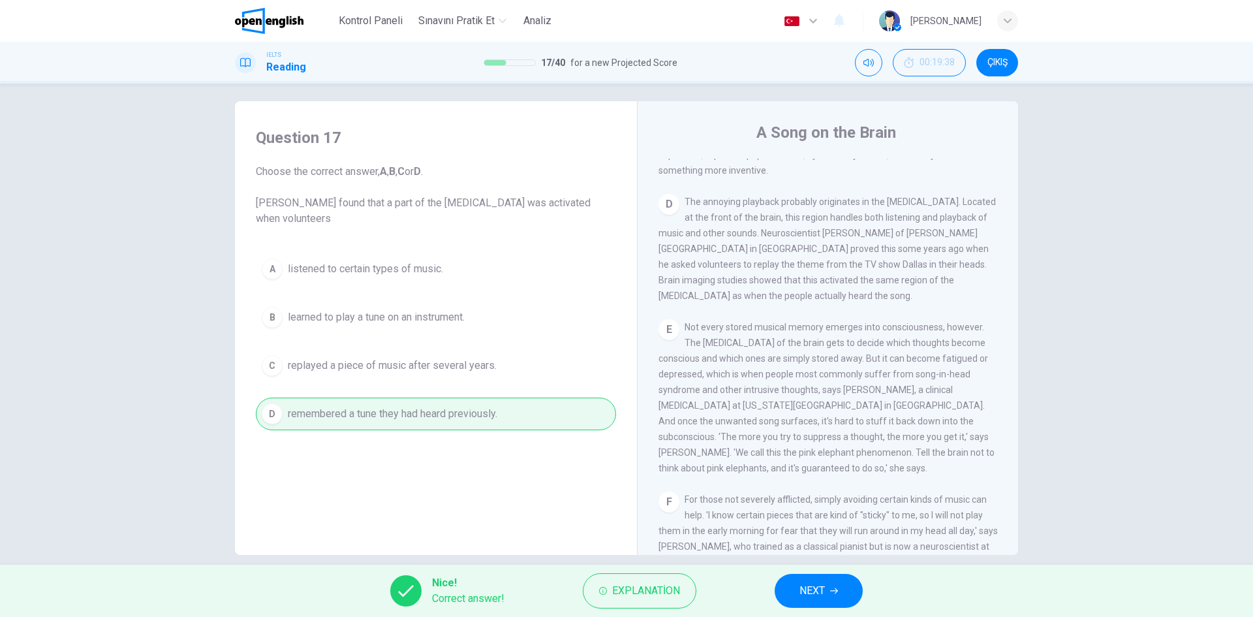
click at [810, 596] on span "NEXT" at bounding box center [811, 590] width 25 height 18
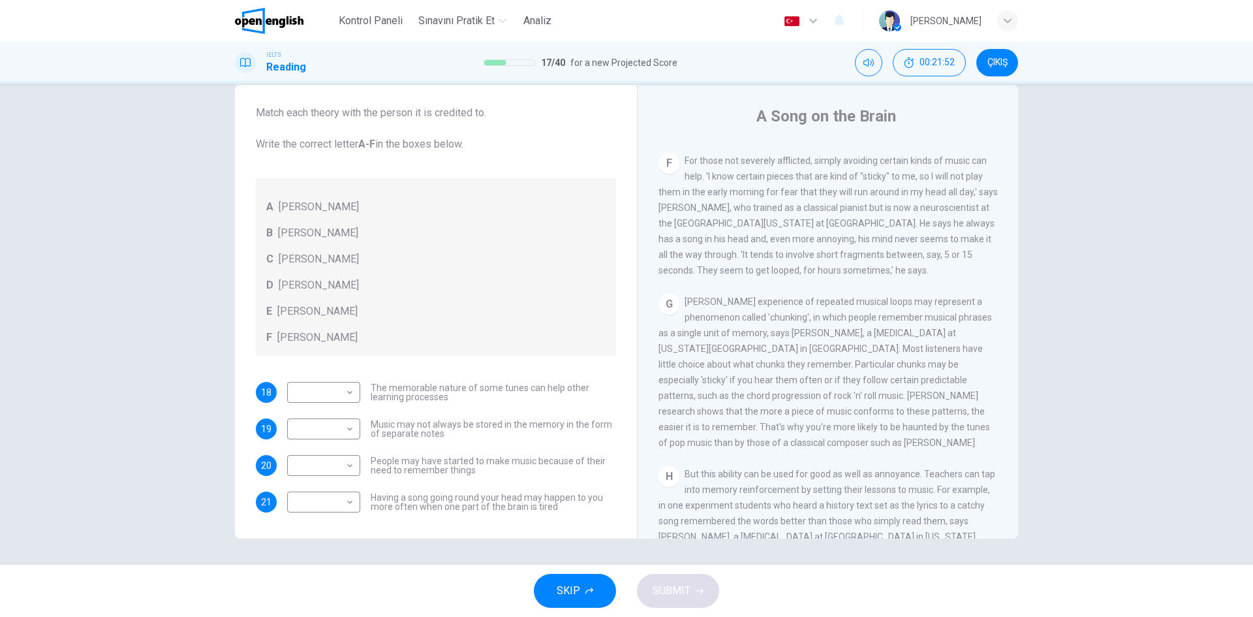
scroll to position [876, 0]
click at [321, 393] on body "Bu site, Gizlilik Politikamızda açıklandığı gibi çerezler kullanmaktadır. Çerez…" at bounding box center [626, 308] width 1253 height 617
click at [328, 452] on li "C" at bounding box center [320, 454] width 73 height 21
click at [672, 390] on span "[PERSON_NAME] experience of repeated musical loops may represent a phenomenon c…" at bounding box center [824, 371] width 333 height 151
click at [326, 392] on body "Bu site, Gizlilik Politikamızda açıklandığı gibi çerezler kullanmaktadır. Çerez…" at bounding box center [626, 308] width 1253 height 617
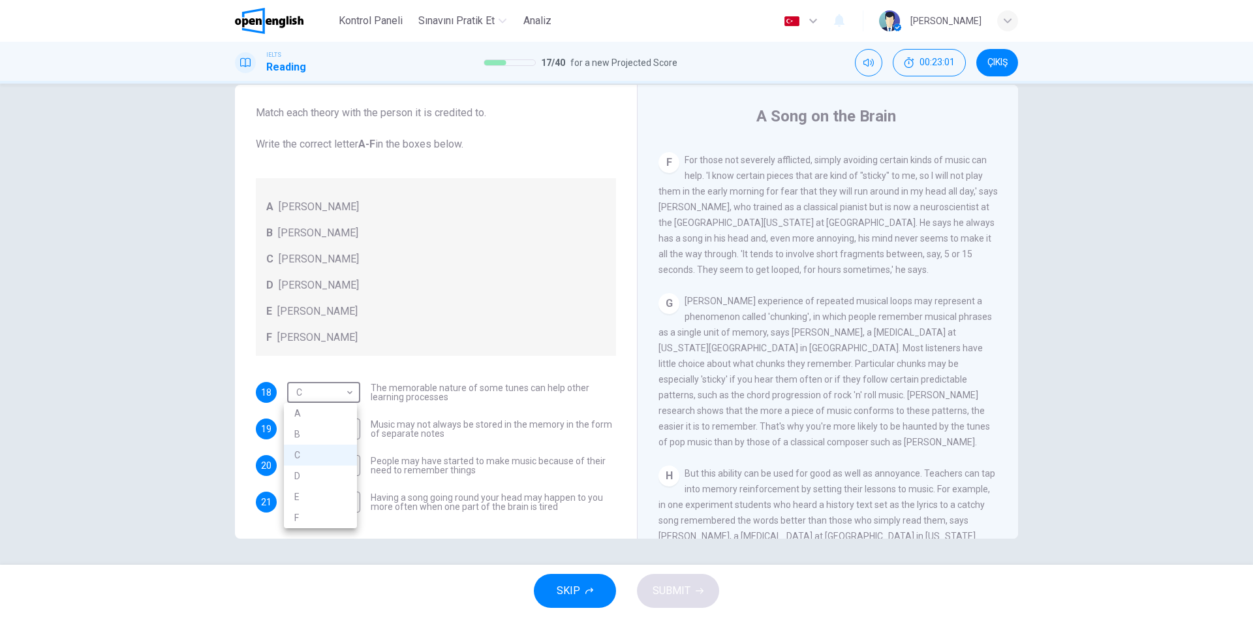
drag, startPoint x: 322, startPoint y: 414, endPoint x: 324, endPoint y: 472, distance: 58.1
click at [325, 468] on ul "A B C D E F" at bounding box center [320, 465] width 73 height 125
click at [324, 472] on li "D" at bounding box center [320, 475] width 73 height 21
type input "*"
click at [455, 446] on div "18 D * ​ The memorable nature of some tunes can help other learning processes 1…" at bounding box center [436, 447] width 360 height 131
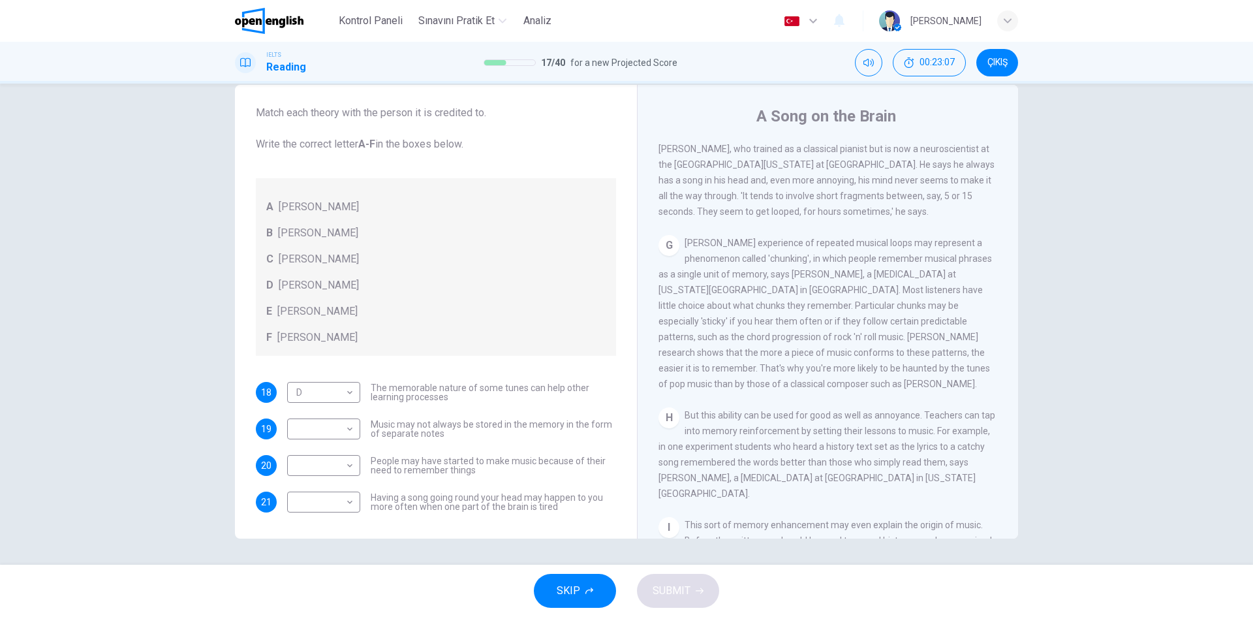
scroll to position [933, 0]
click at [336, 430] on body "Bu site, Gizlilik Politikamızda açıklandığı gibi çerezler kullanmaktadır. Çerez…" at bounding box center [626, 308] width 1253 height 617
click at [310, 526] on li "E" at bounding box center [320, 533] width 73 height 21
type input "*"
click at [365, 510] on div "​ ​ Having a song going round your head may happen to you more often when one p…" at bounding box center [451, 501] width 329 height 21
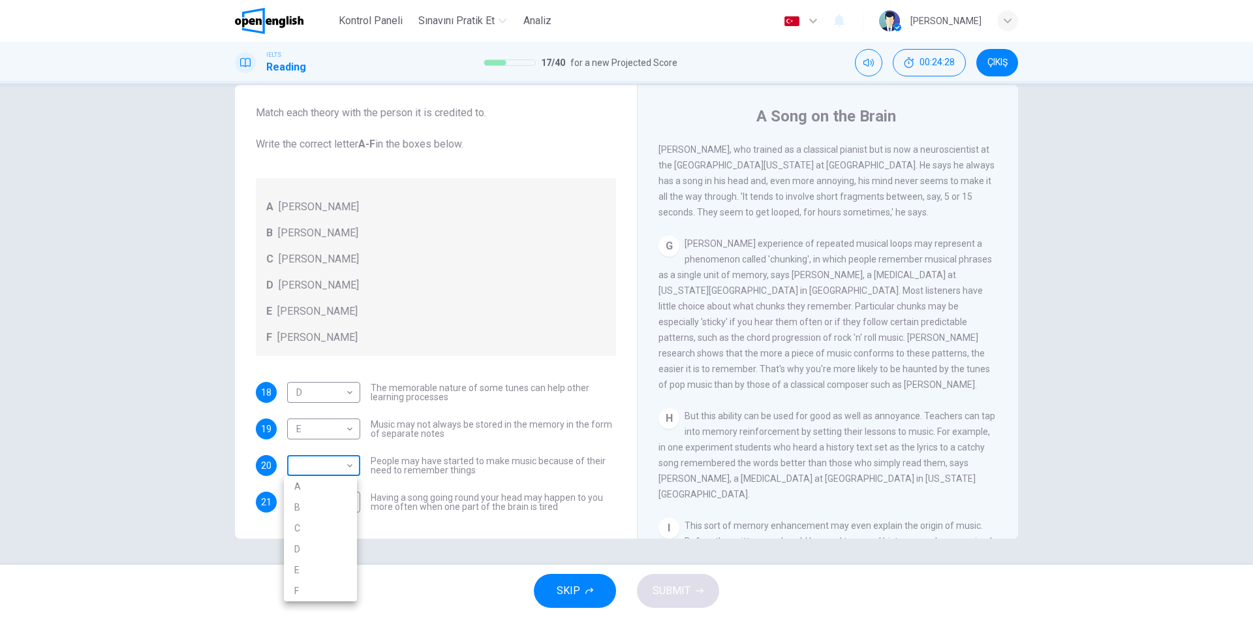
click at [346, 464] on body "Bu site, Gizlilik Politikamızda açıklandığı gibi çerezler kullanmaktadır. Çerez…" at bounding box center [626, 308] width 1253 height 617
click at [332, 535] on li "C" at bounding box center [320, 527] width 73 height 21
type input "*"
click at [339, 495] on body "Bu site, Gizlilik Politikamızda açıklandığı gibi çerezler kullanmaktadır. Çerez…" at bounding box center [626, 308] width 1253 height 617
click at [332, 520] on li "B" at bounding box center [320, 512] width 73 height 21
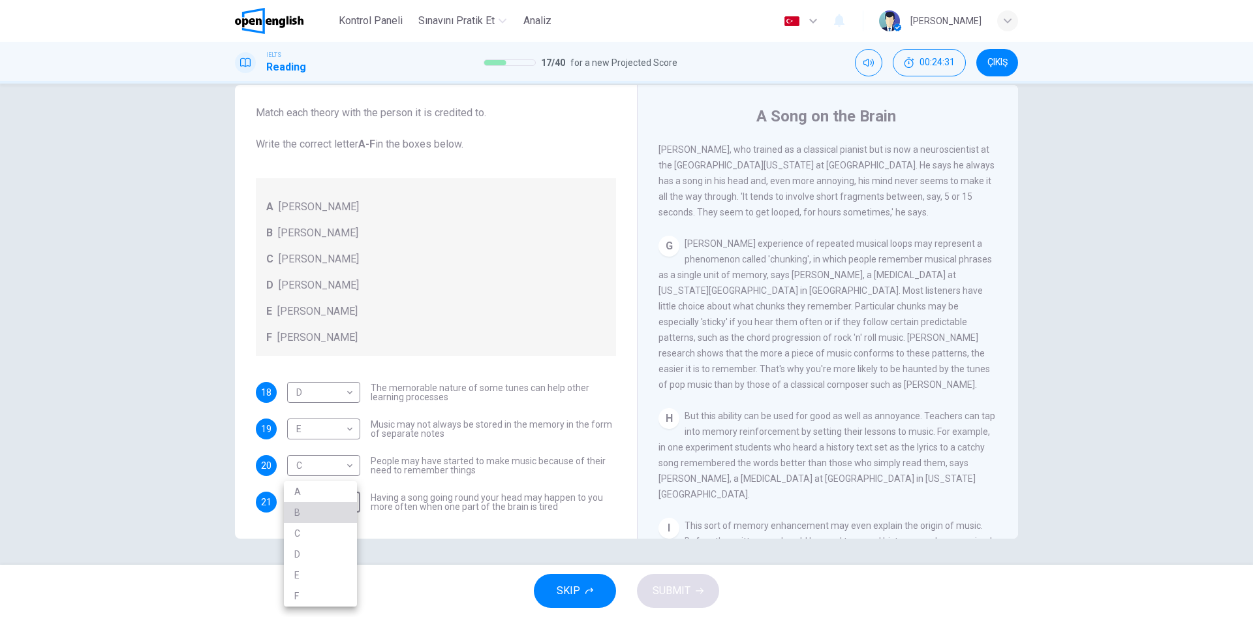
type input "*"
click at [656, 593] on span "SUBMIT" at bounding box center [672, 590] width 38 height 18
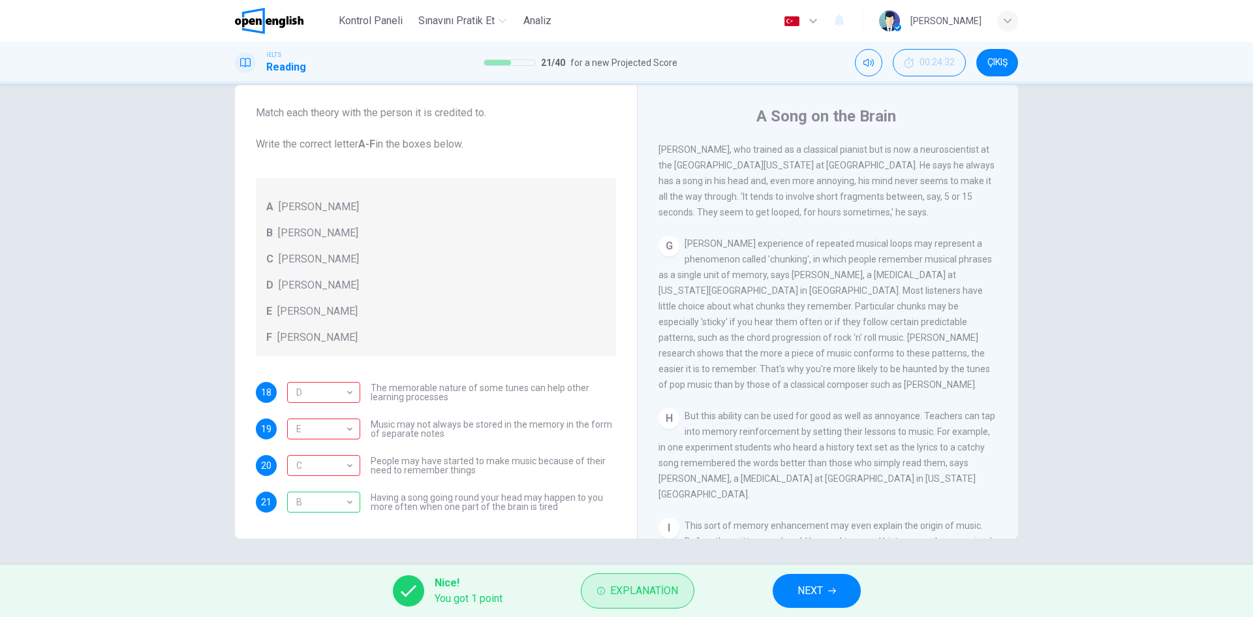
click at [660, 589] on span "Explanation" at bounding box center [644, 590] width 68 height 18
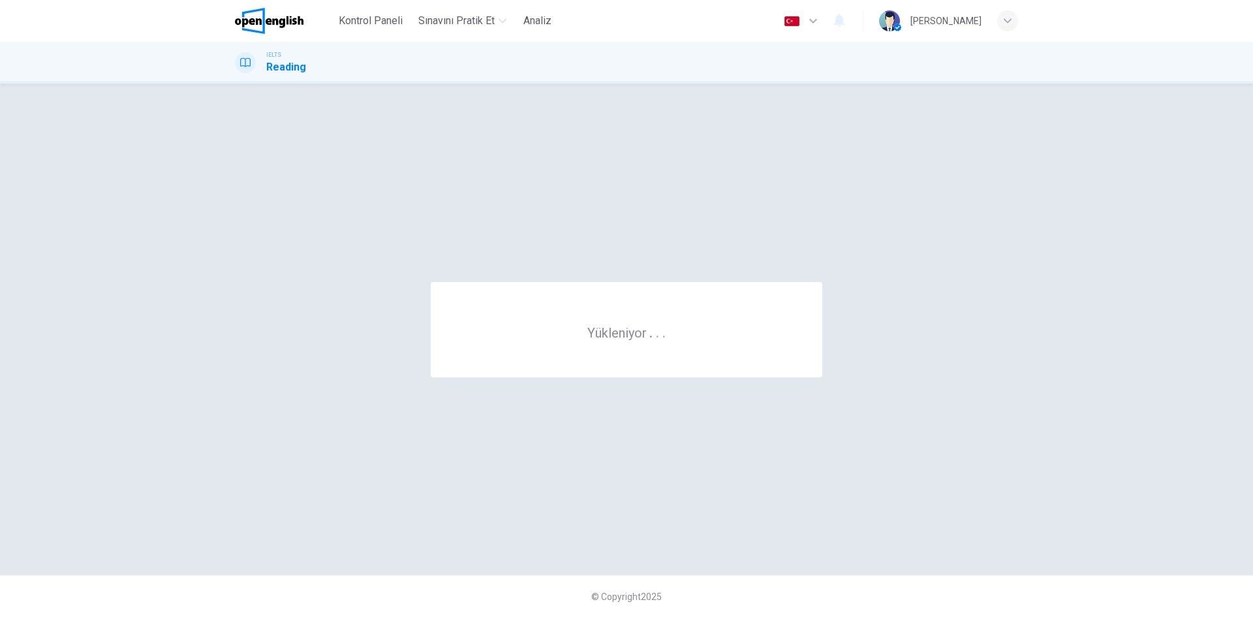
scroll to position [0, 0]
